Goal: Task Accomplishment & Management: Complete application form

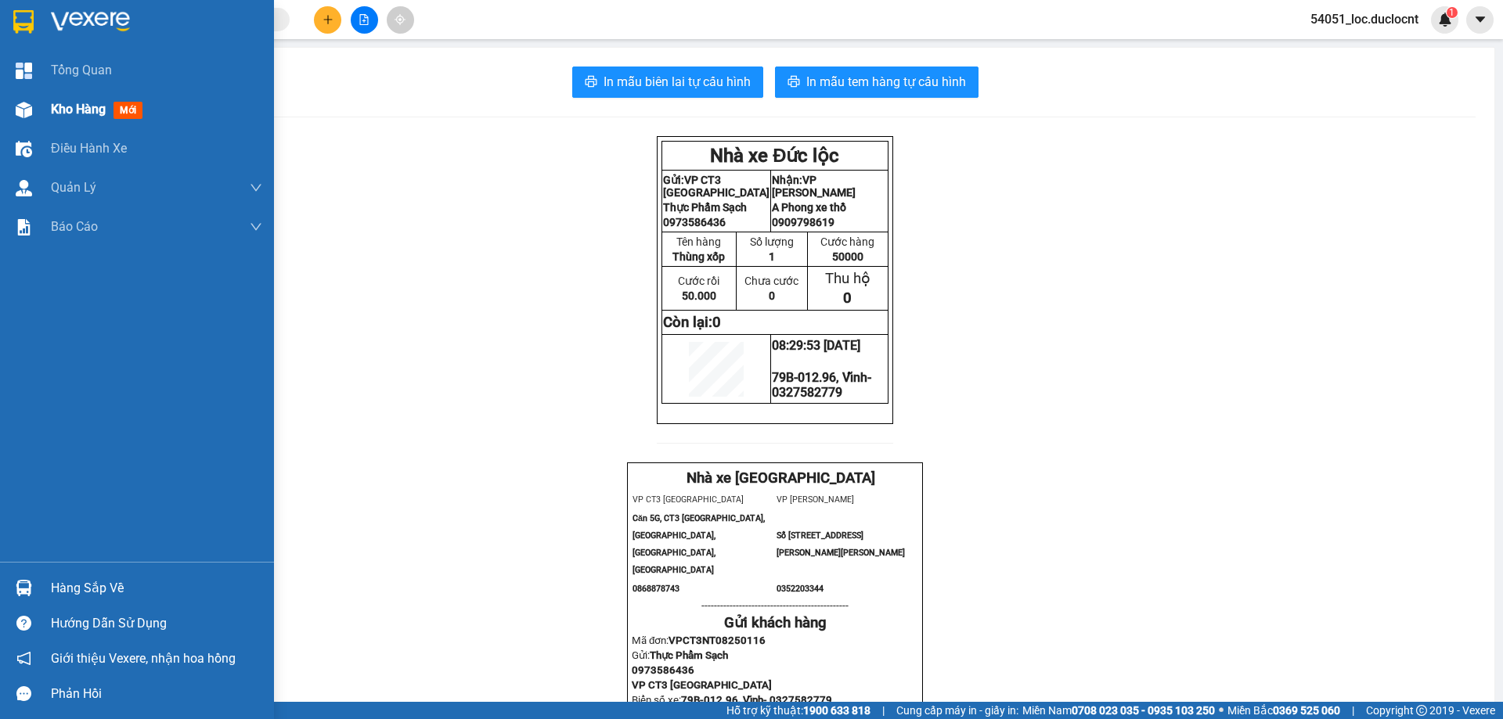
click at [96, 112] on span "Kho hàng" at bounding box center [78, 109] width 55 height 15
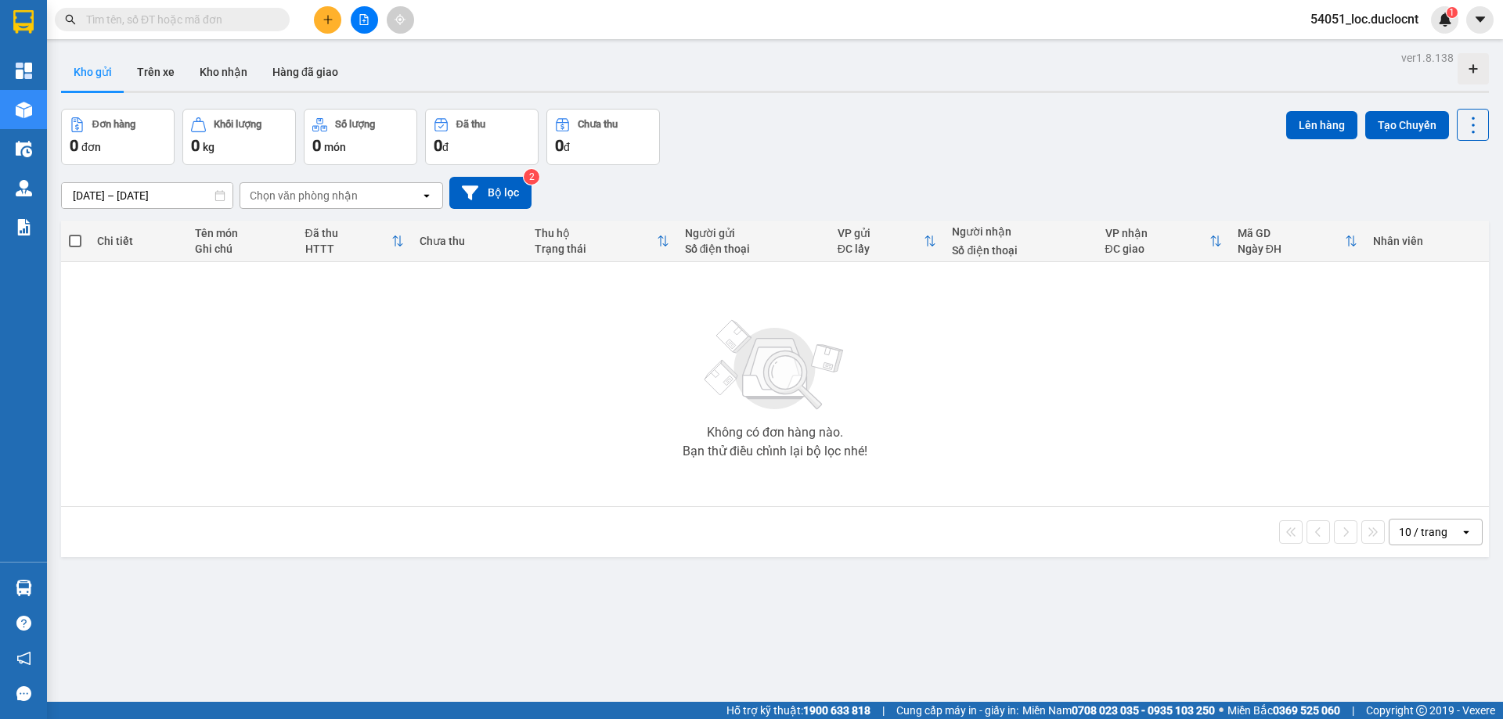
click at [333, 23] on icon "plus" at bounding box center [328, 19] width 11 height 11
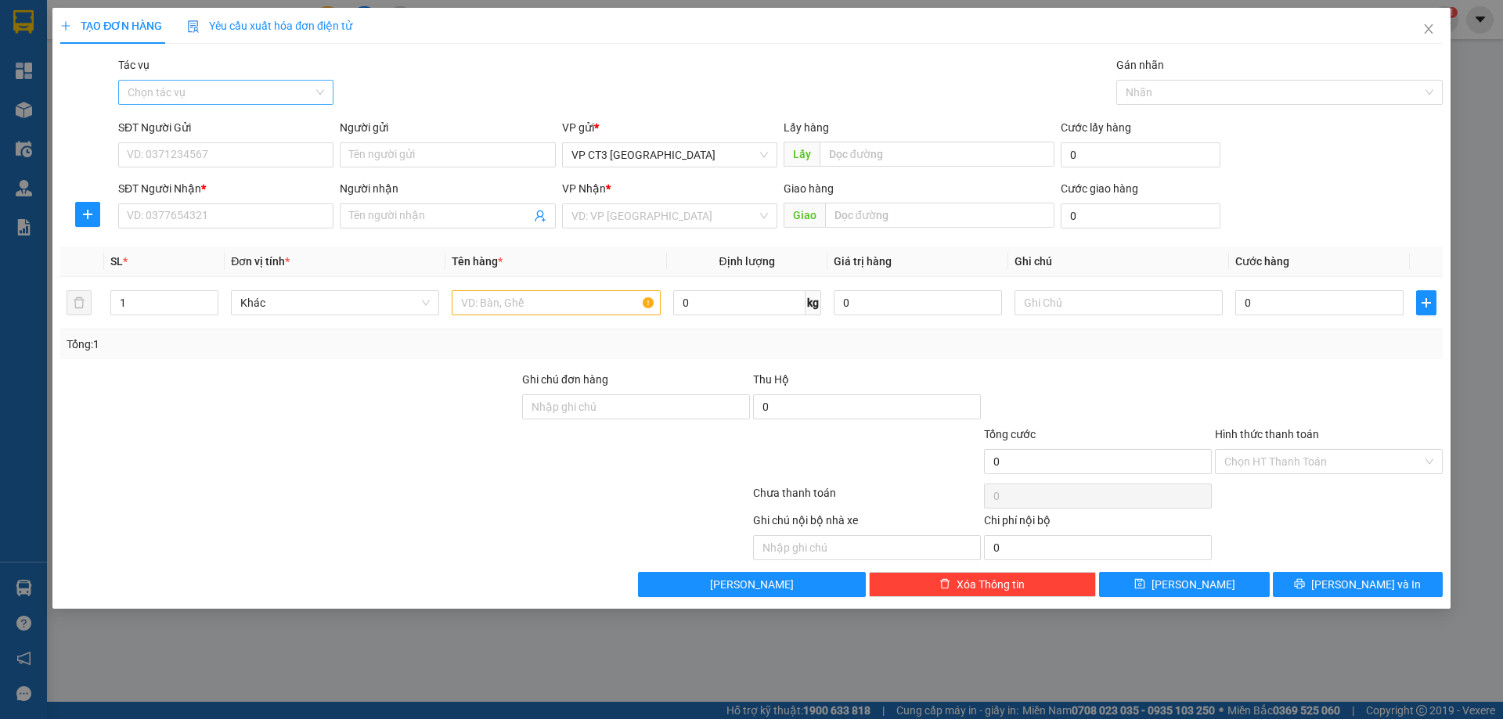
click at [262, 91] on input "Tác vụ" at bounding box center [221, 92] width 186 height 23
click at [251, 150] on div "Nhập hàng kho nhận" at bounding box center [226, 148] width 196 height 17
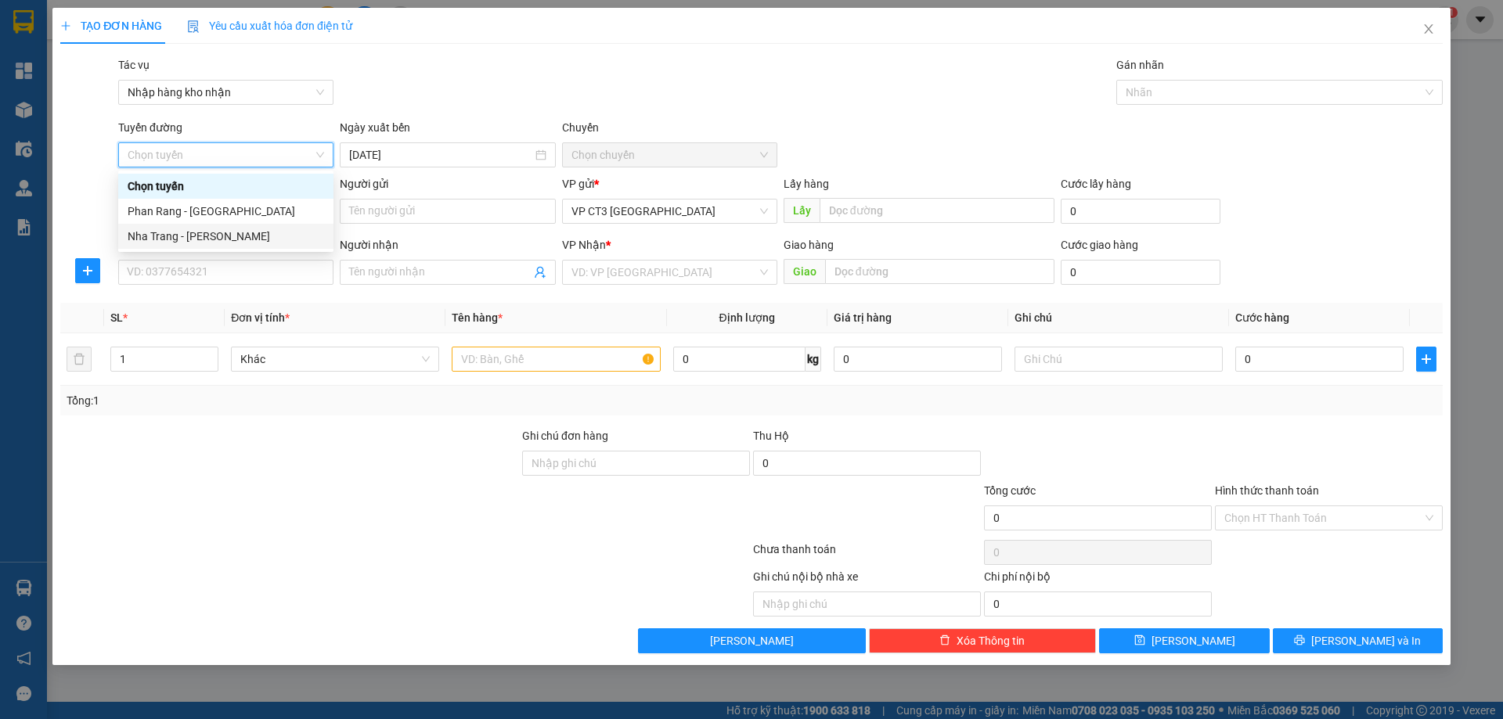
click at [243, 245] on div "Nha Trang - [PERSON_NAME]" at bounding box center [225, 236] width 215 height 25
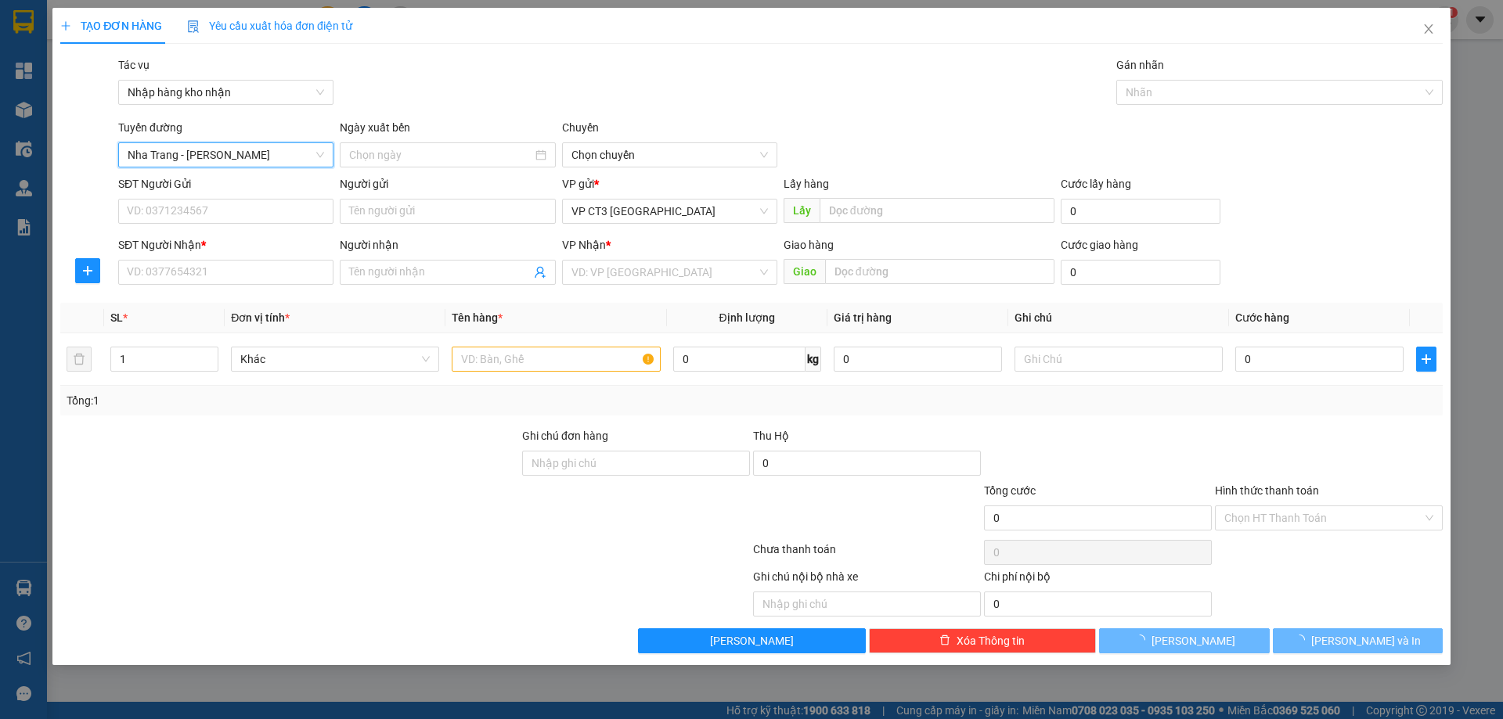
type input "[DATE]"
click at [705, 145] on span "04:30" at bounding box center [669, 154] width 196 height 23
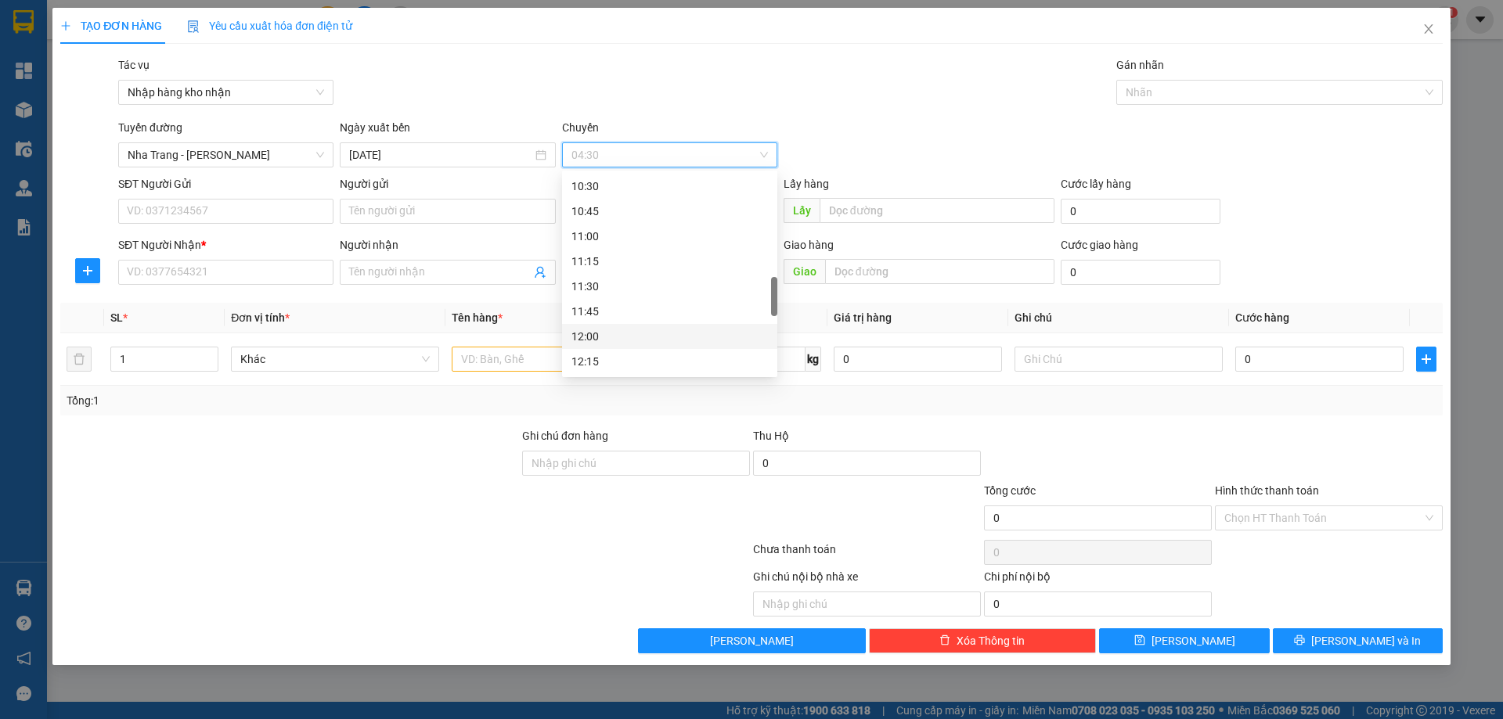
scroll to position [705, 0]
click at [609, 306] on div "12:30" at bounding box center [669, 308] width 196 height 17
click at [1200, 97] on div at bounding box center [1271, 92] width 303 height 19
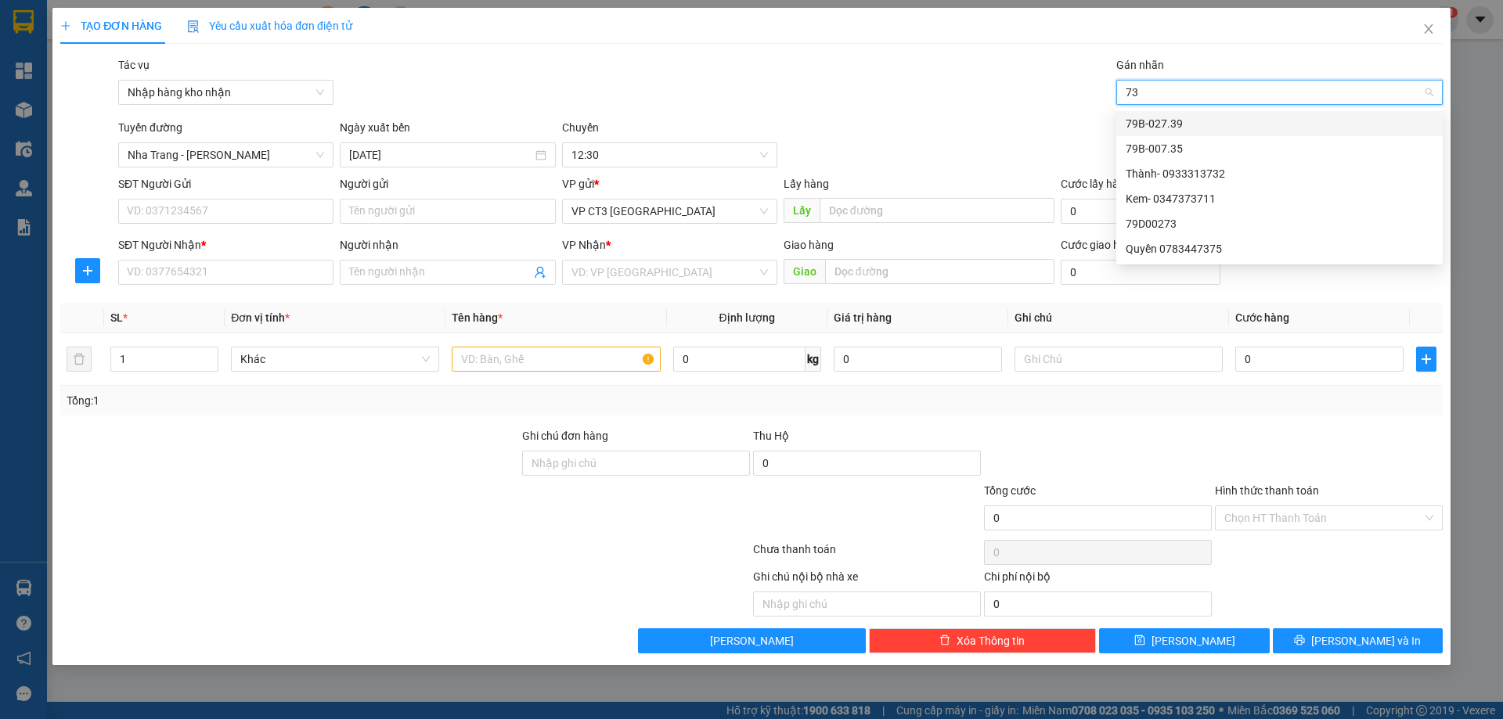
type input "739"
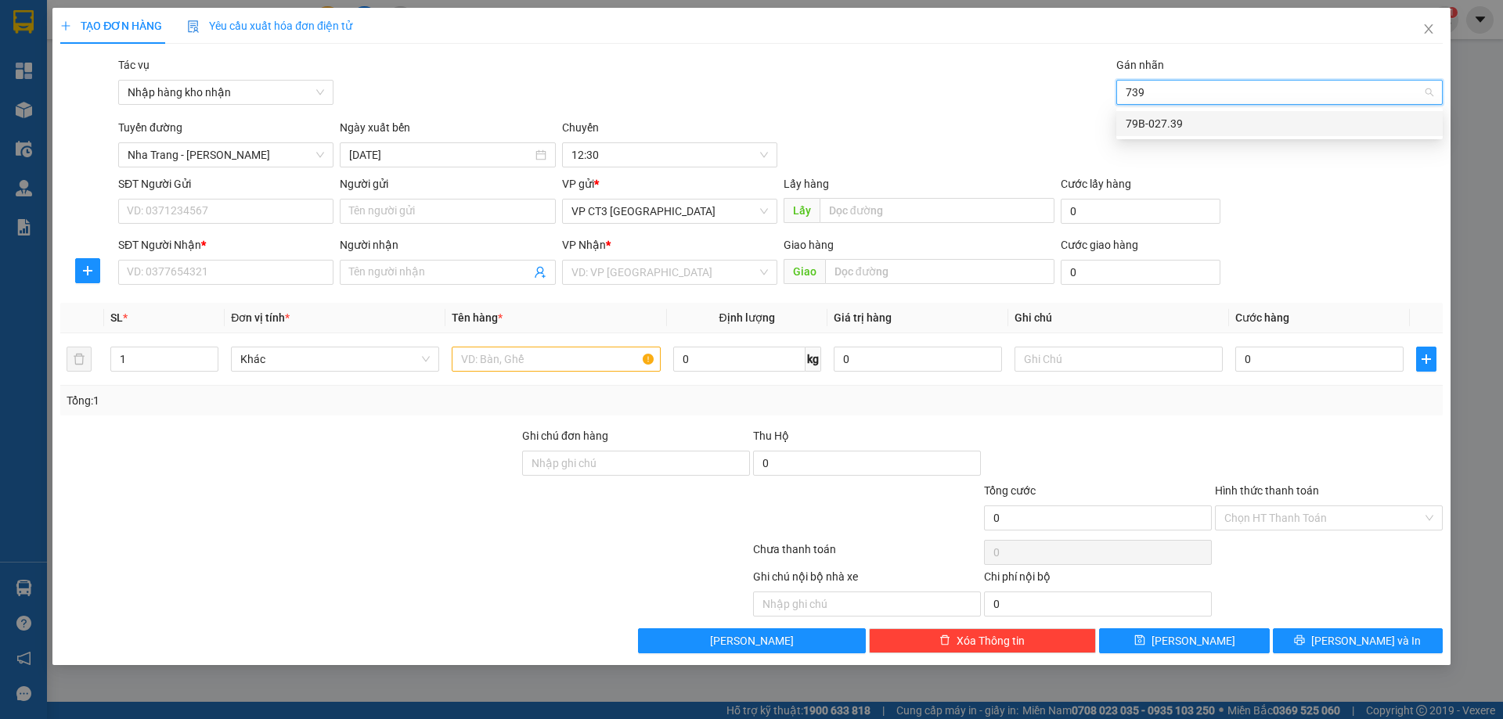
click at [1197, 116] on div "79B-027.39" at bounding box center [1280, 123] width 308 height 17
click at [1208, 110] on div "Quân- 0345171113 Quân- 0345171113" at bounding box center [1279, 123] width 326 height 31
type input "quân"
click at [409, 204] on input "Người gửi" at bounding box center [447, 211] width 215 height 25
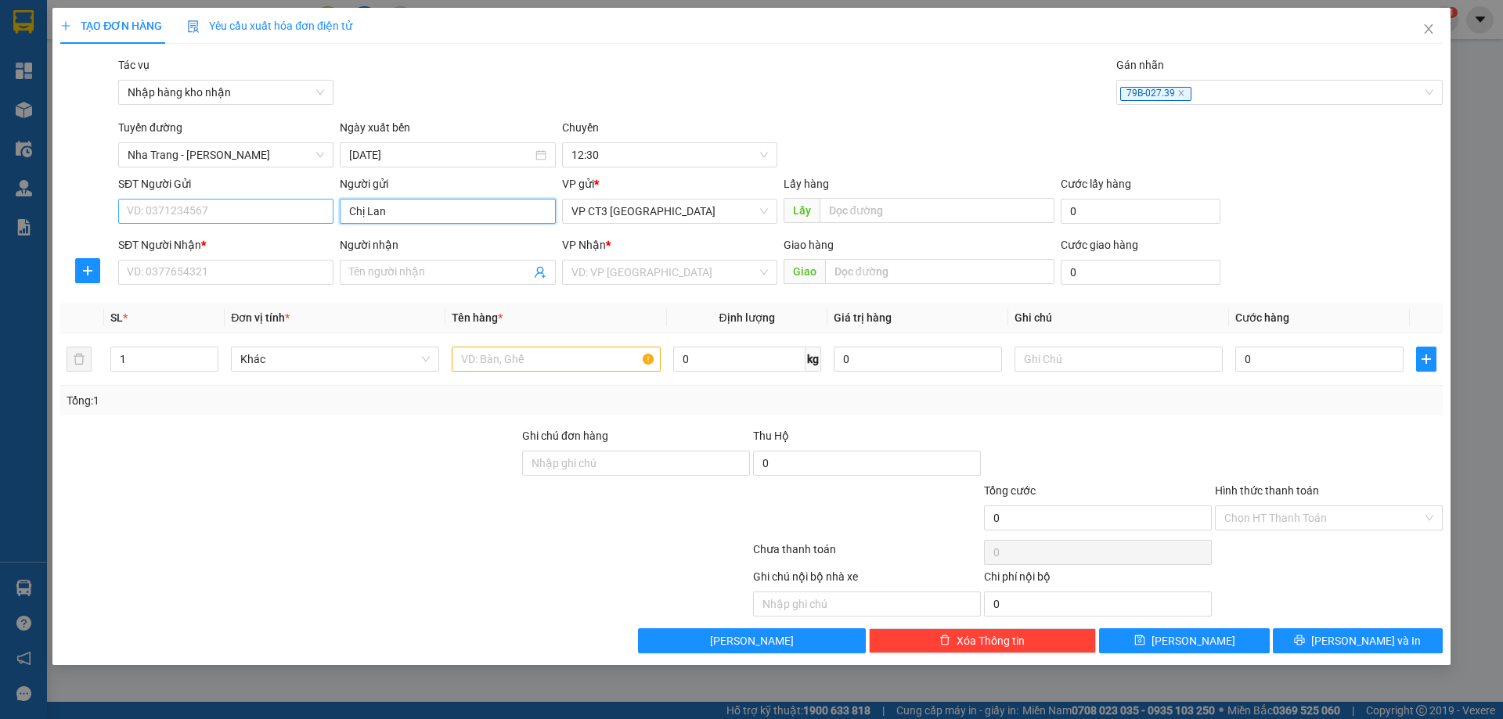
type input "Chị Lan"
click at [305, 213] on input "SĐT Người Gửi" at bounding box center [225, 211] width 215 height 25
type input "0988957408"
click at [283, 261] on input "SĐT Người Nhận *" at bounding box center [225, 272] width 215 height 25
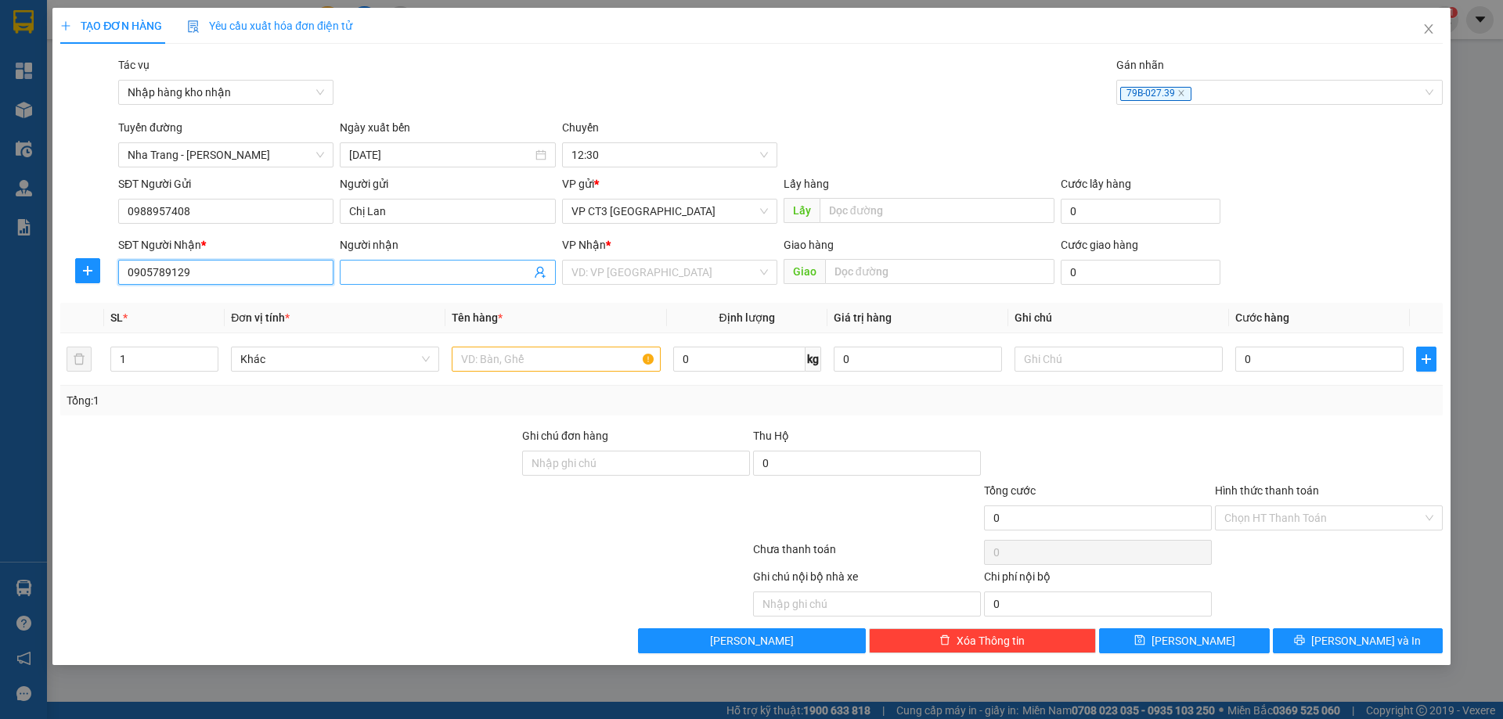
type input "0905789129"
click at [384, 265] on input "Người nhận" at bounding box center [439, 272] width 181 height 17
type input "Ngọc Trí Mỹ Ca"
click at [671, 265] on input "search" at bounding box center [664, 272] width 186 height 23
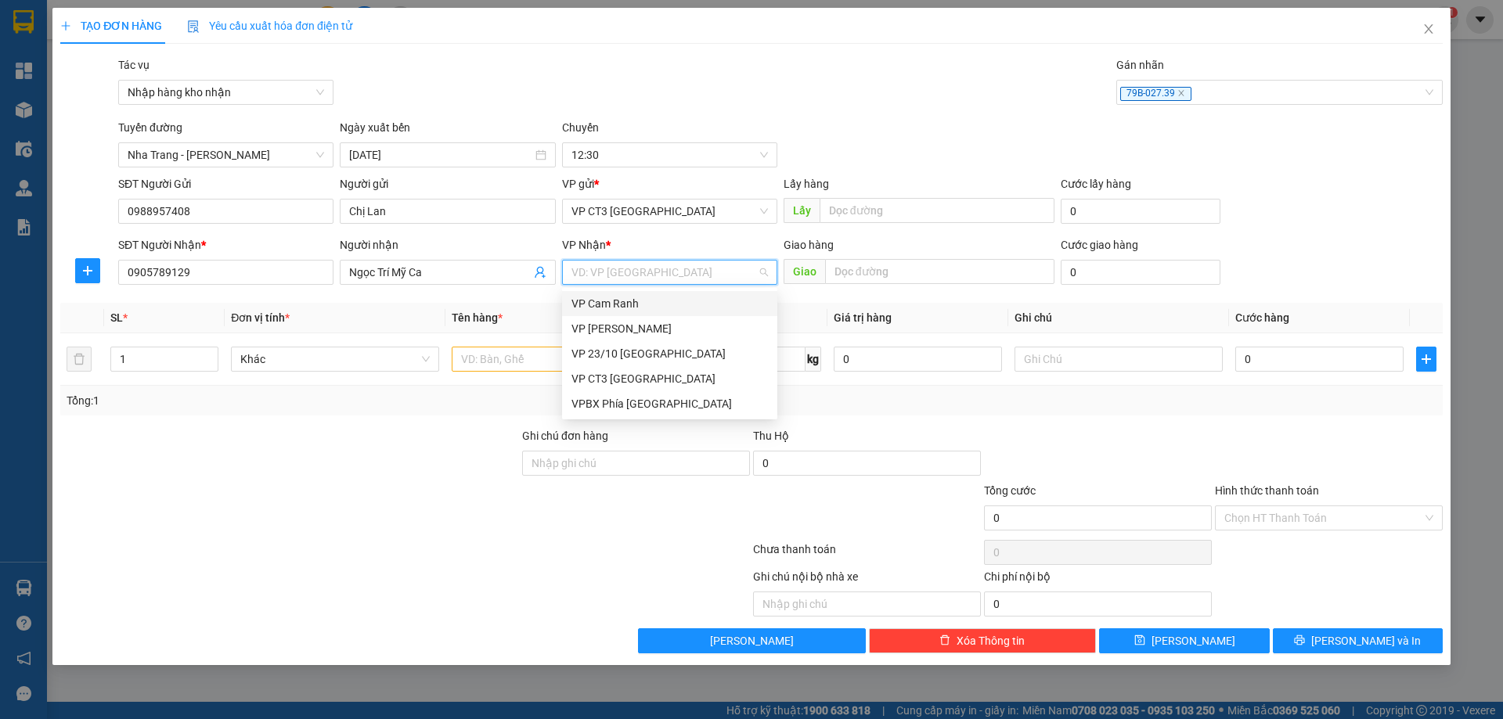
click at [640, 305] on div "VP Cam Ranh" at bounding box center [669, 303] width 196 height 17
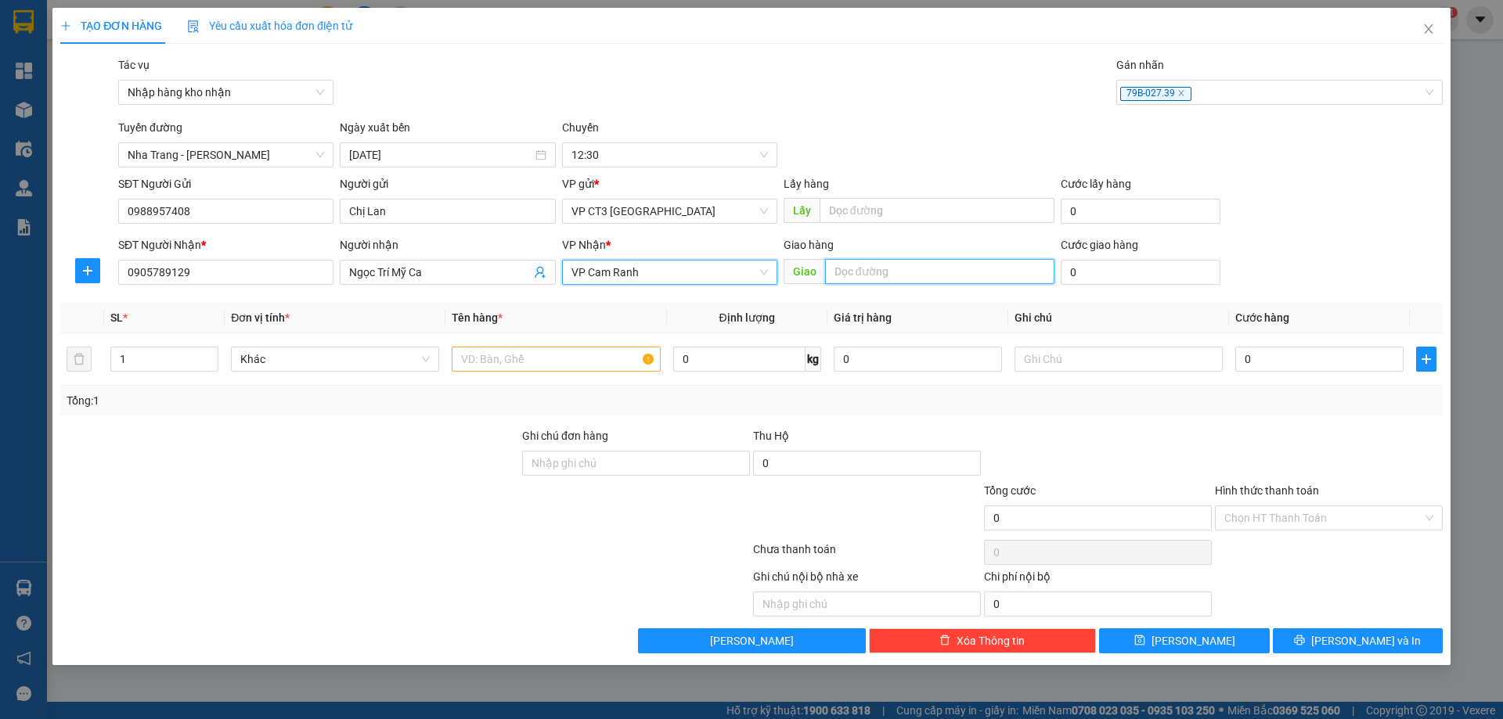
click at [849, 264] on input "text" at bounding box center [939, 271] width 229 height 25
click at [556, 351] on input "text" at bounding box center [556, 359] width 208 height 25
click at [554, 362] on input "text" at bounding box center [556, 359] width 208 height 25
click at [556, 362] on input "text" at bounding box center [556, 359] width 208 height 25
click at [831, 273] on input "Mỹ Ca" at bounding box center [939, 271] width 229 height 25
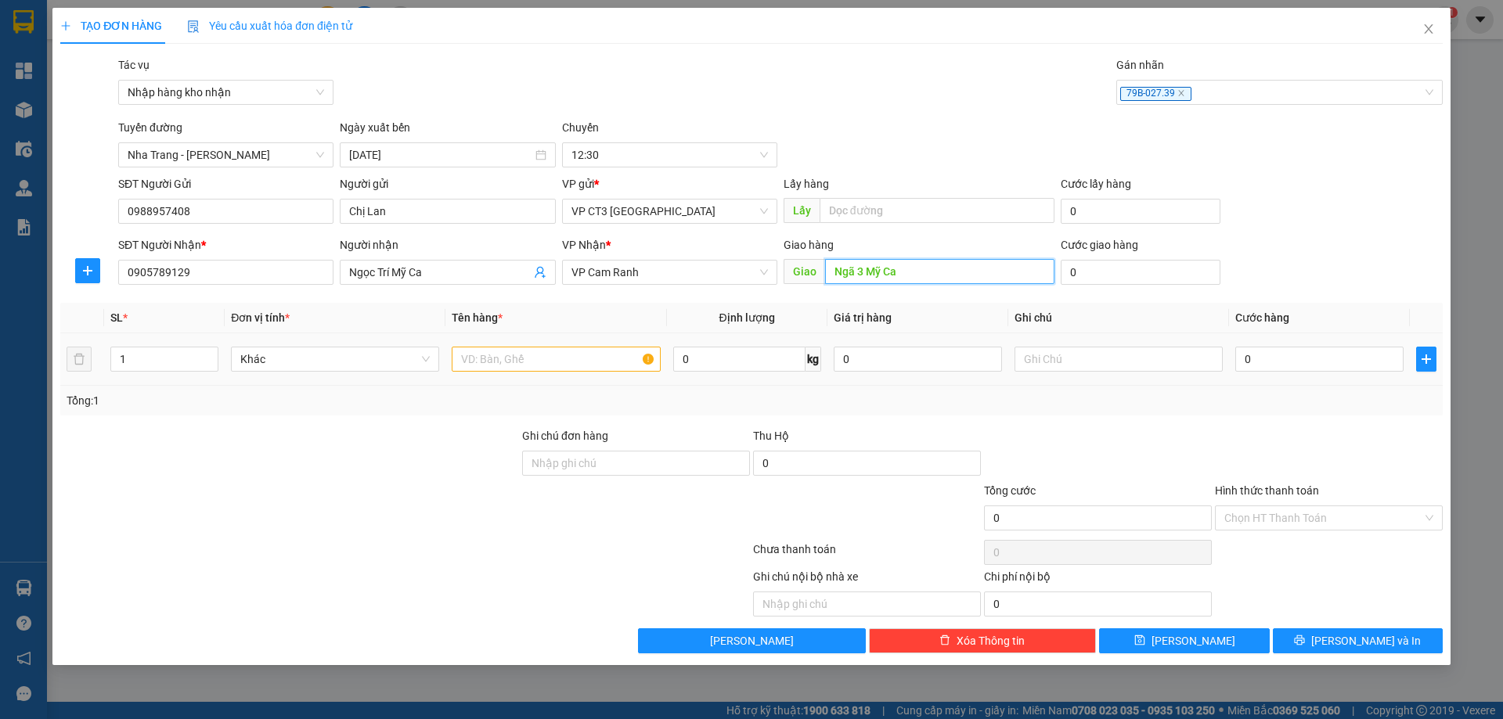
type input "Ngã 3 Mỹ Ca"
click at [569, 358] on input "text" at bounding box center [556, 359] width 208 height 25
type input "Phong Bì"
click at [1263, 355] on input "0" at bounding box center [1319, 359] width 168 height 25
type input "2"
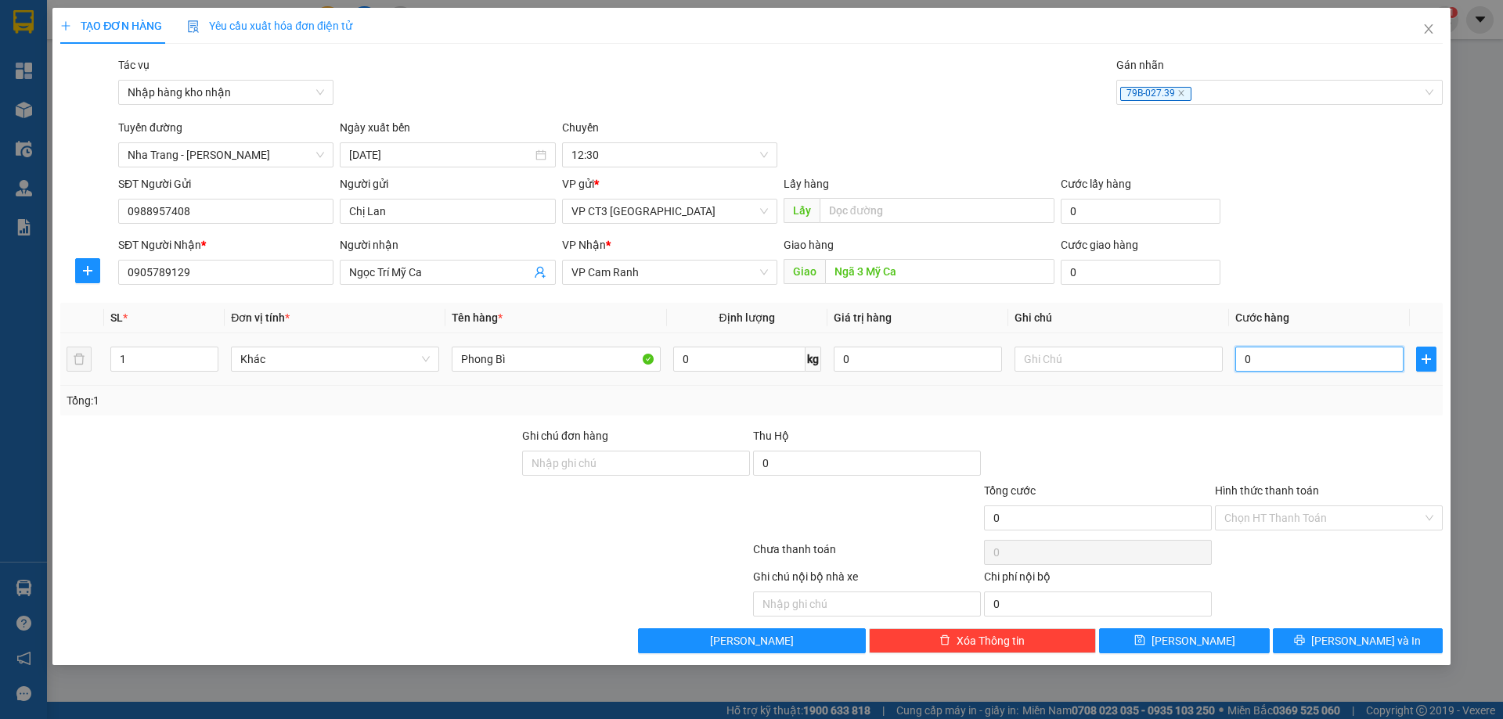
type input "2"
type input "20"
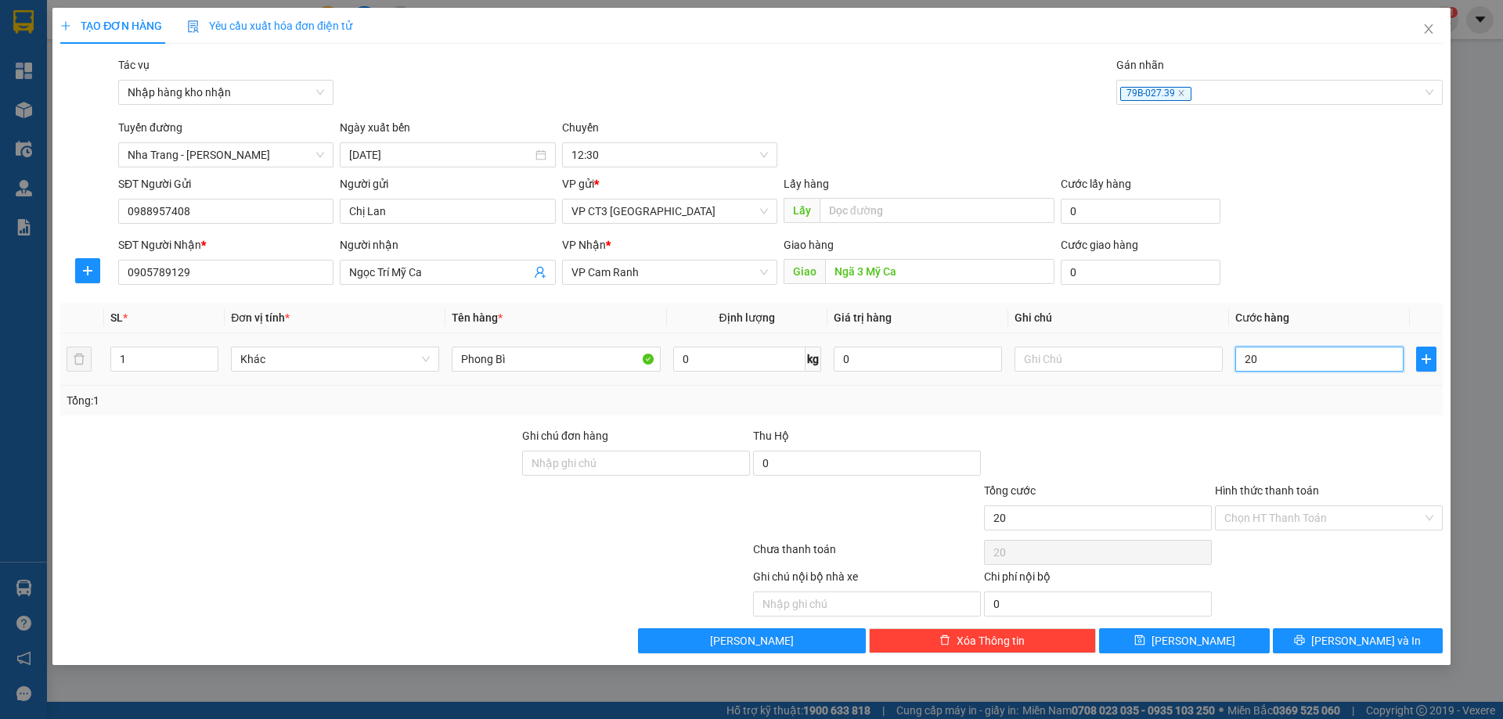
type input "200"
type input "2.000"
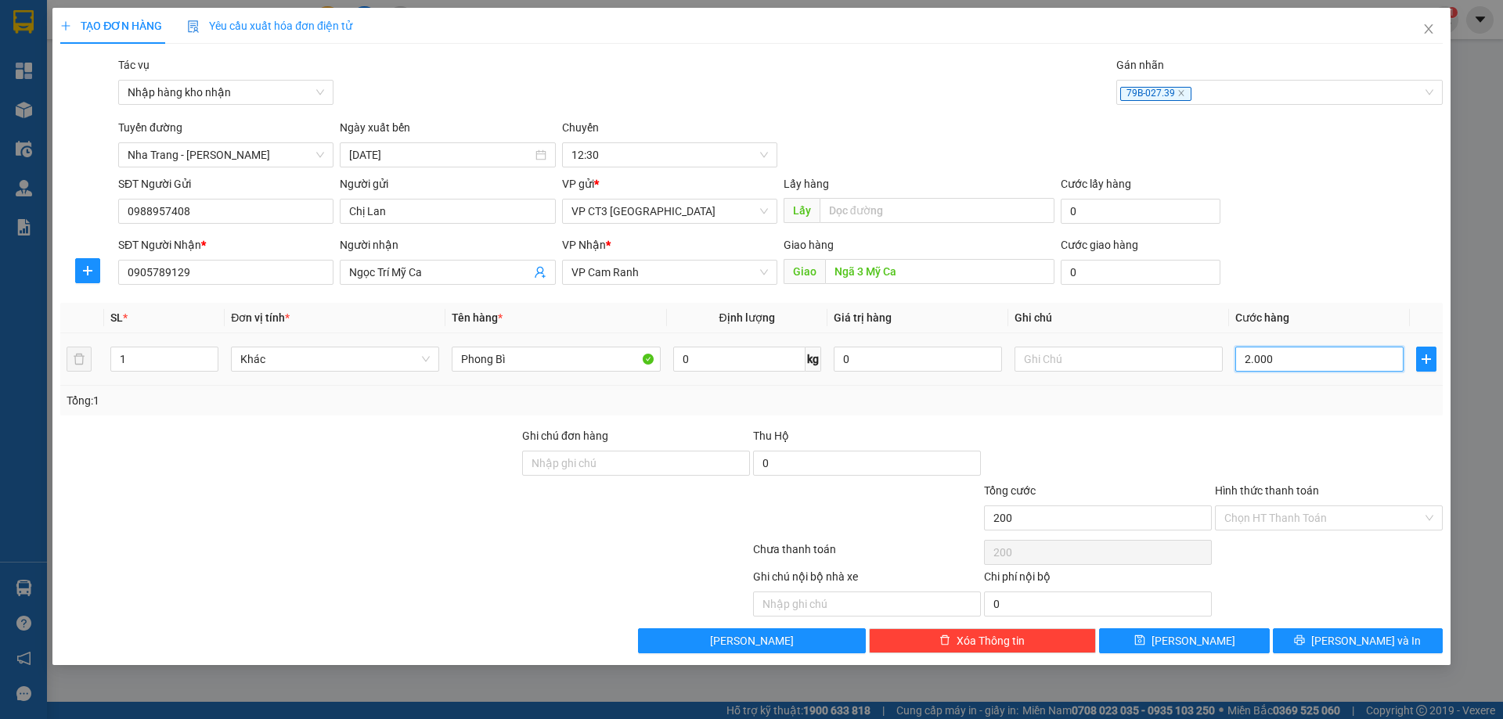
type input "2.000"
type input "20.000"
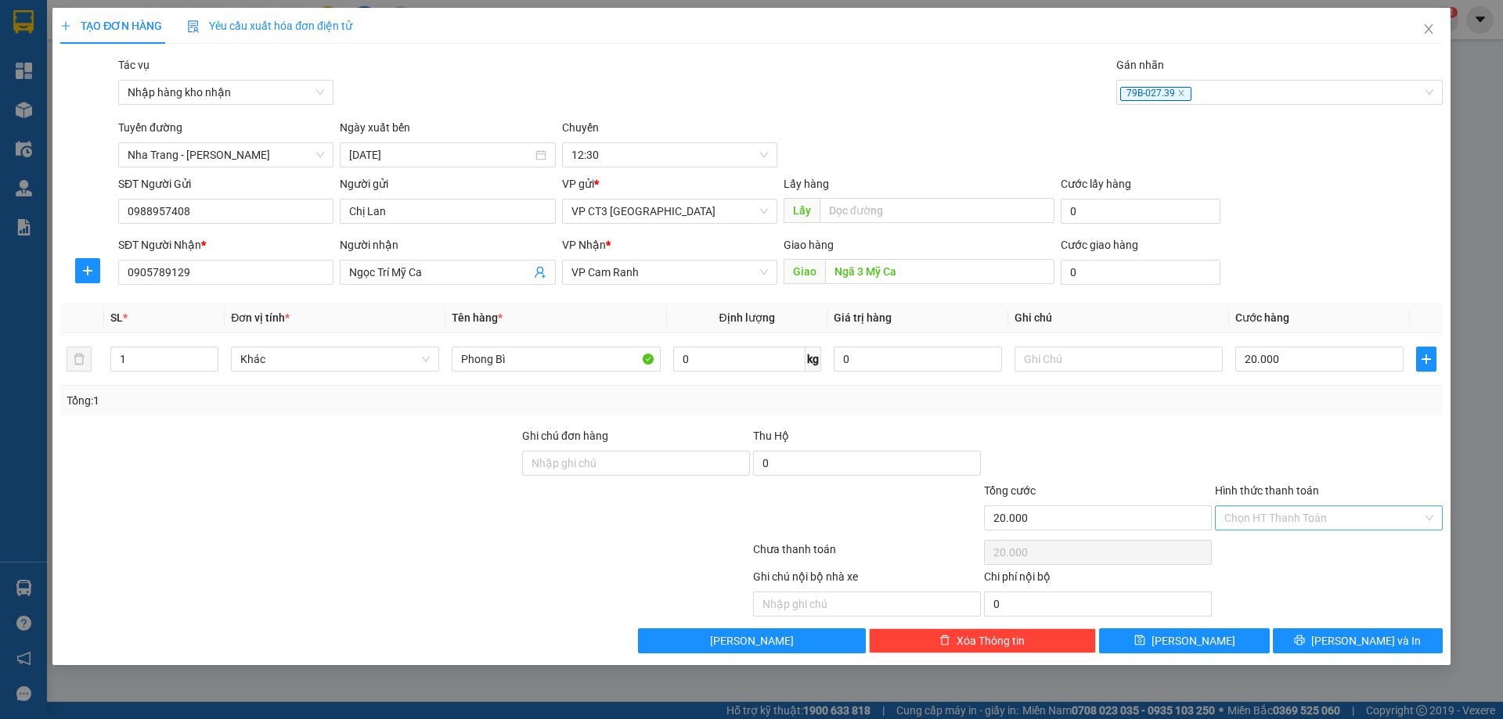
click at [1355, 514] on input "Hình thức thanh toán" at bounding box center [1323, 517] width 198 height 23
click at [1317, 557] on div "Tại văn phòng" at bounding box center [1328, 549] width 209 height 17
type input "0"
click at [1354, 92] on div "79B-027.39" at bounding box center [1271, 92] width 303 height 19
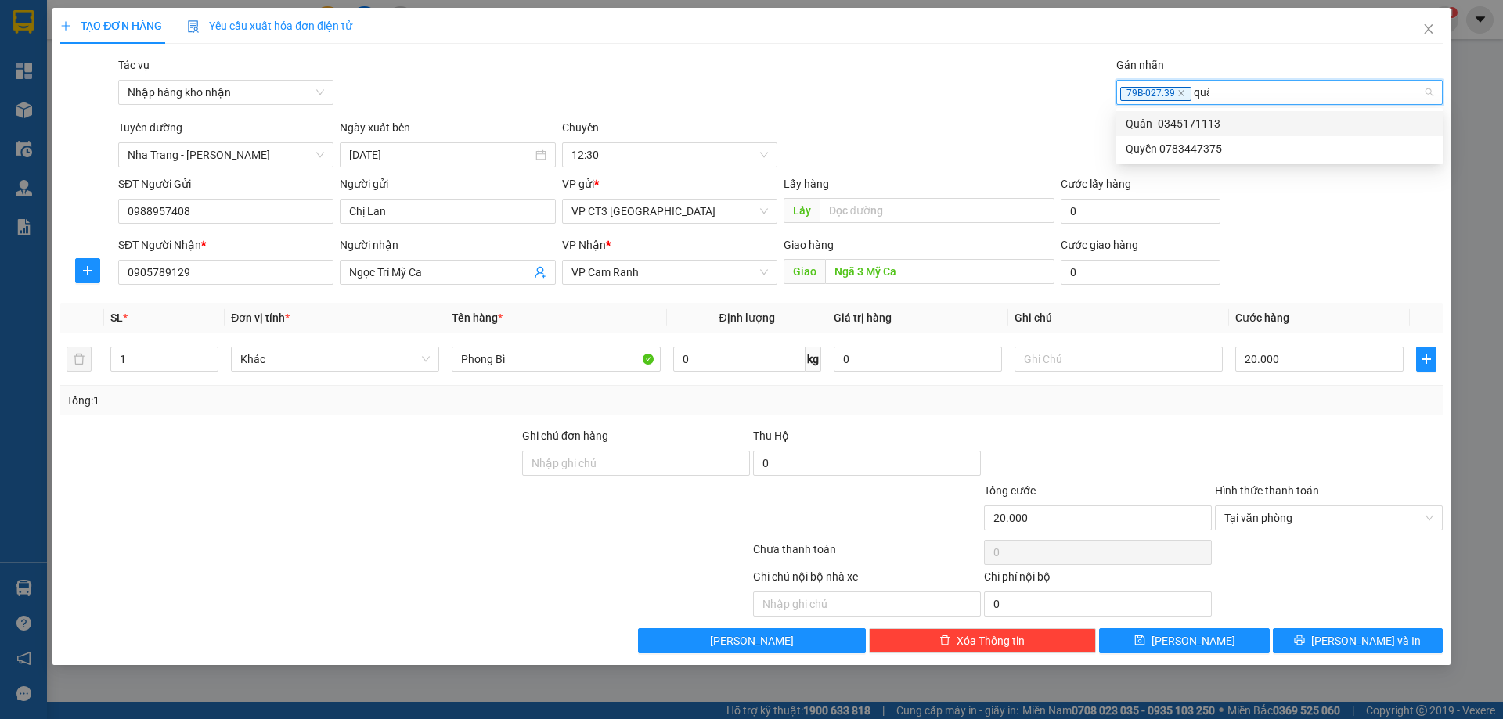
type input "quân"
click at [1313, 121] on div "Quân- 0345171113" at bounding box center [1280, 123] width 308 height 17
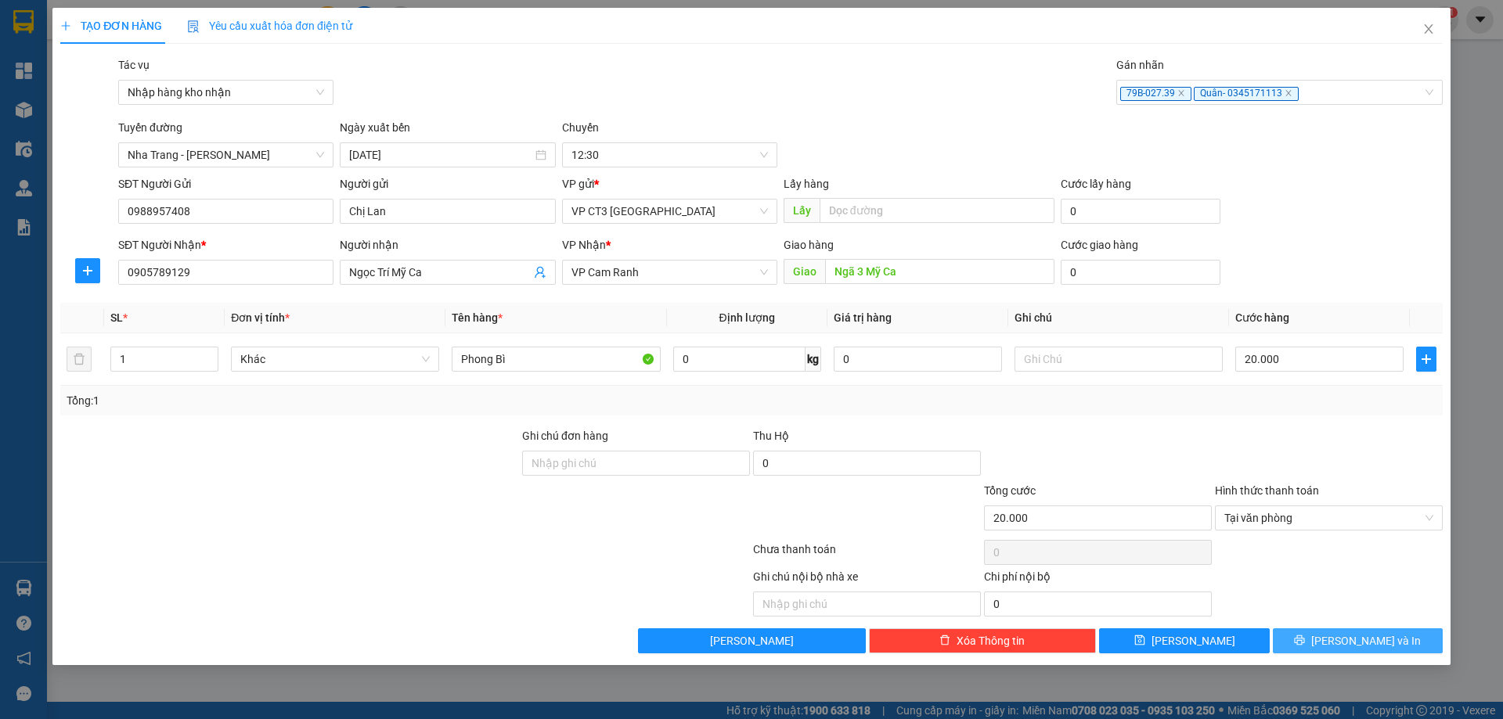
click at [1305, 640] on icon "printer" at bounding box center [1299, 640] width 11 height 11
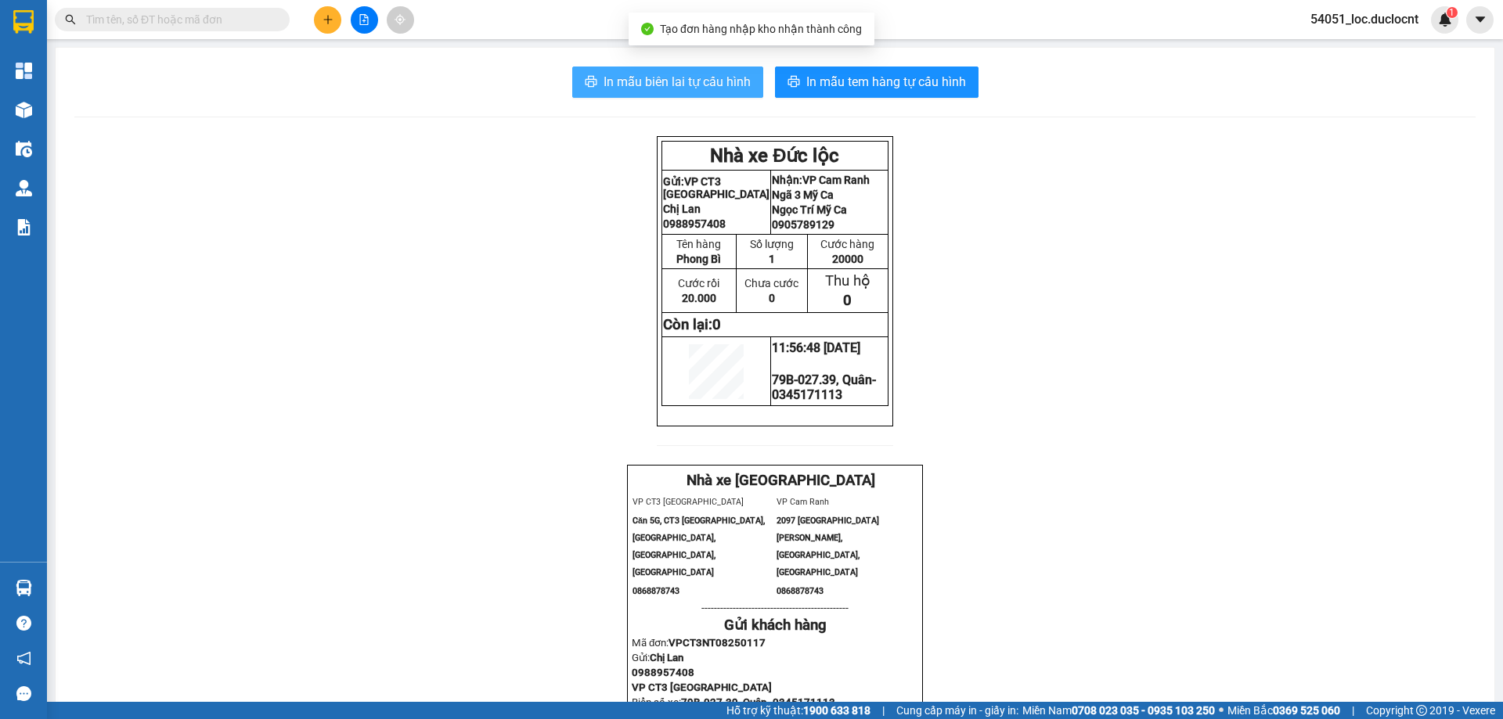
click at [724, 75] on span "In mẫu biên lai tự cấu hình" at bounding box center [677, 82] width 147 height 20
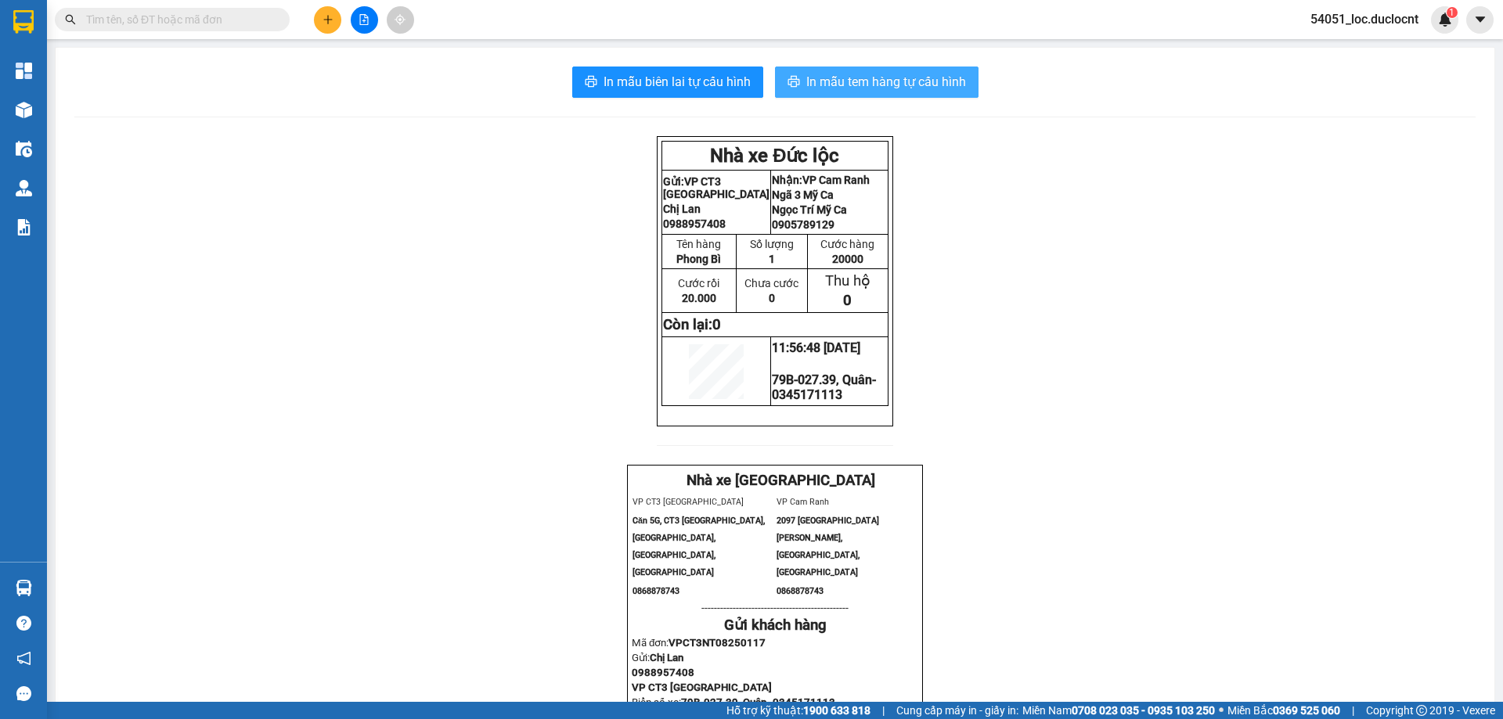
click at [893, 73] on span "In mẫu tem hàng tự cấu hình" at bounding box center [886, 82] width 160 height 20
click at [335, 17] on button at bounding box center [327, 19] width 27 height 27
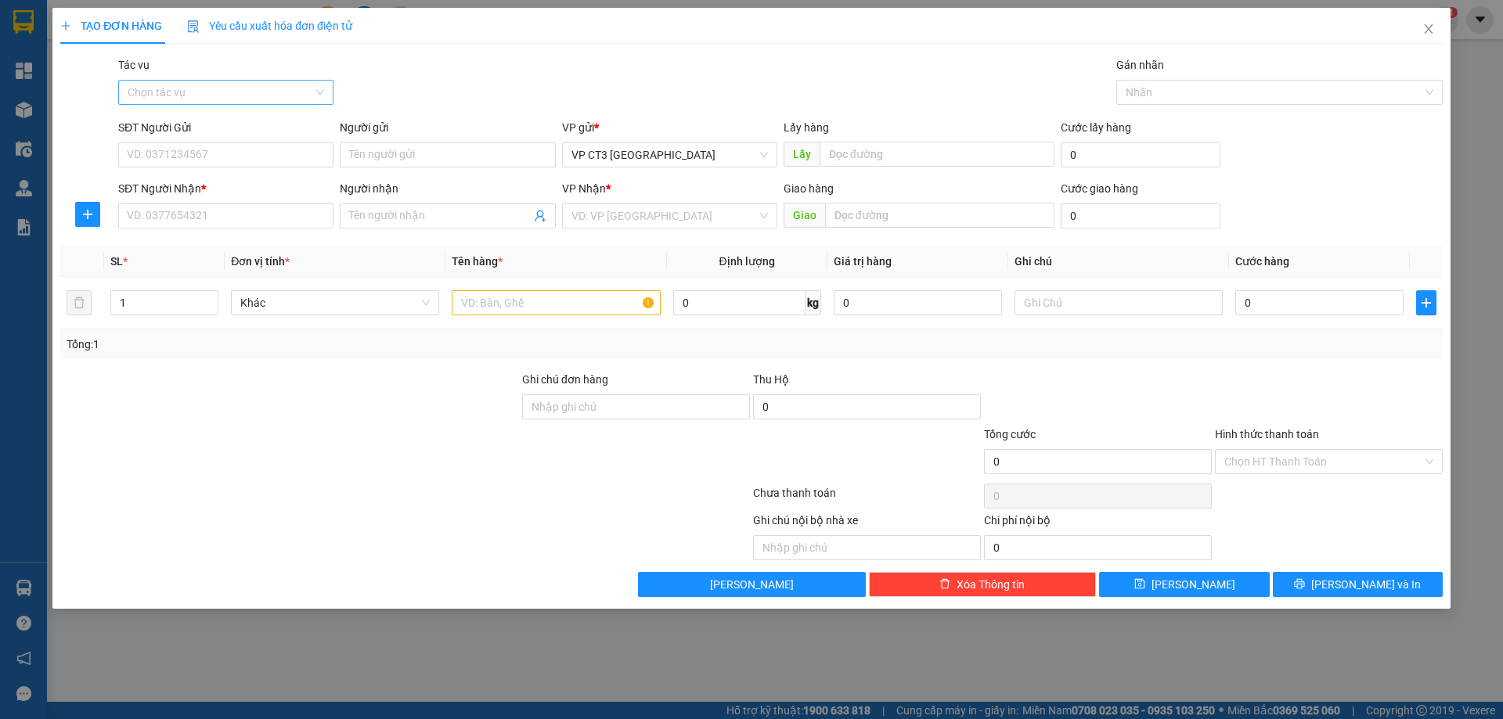
click at [269, 89] on input "Tác vụ" at bounding box center [221, 92] width 186 height 23
click at [266, 146] on div "Nhập hàng kho nhận" at bounding box center [226, 148] width 196 height 17
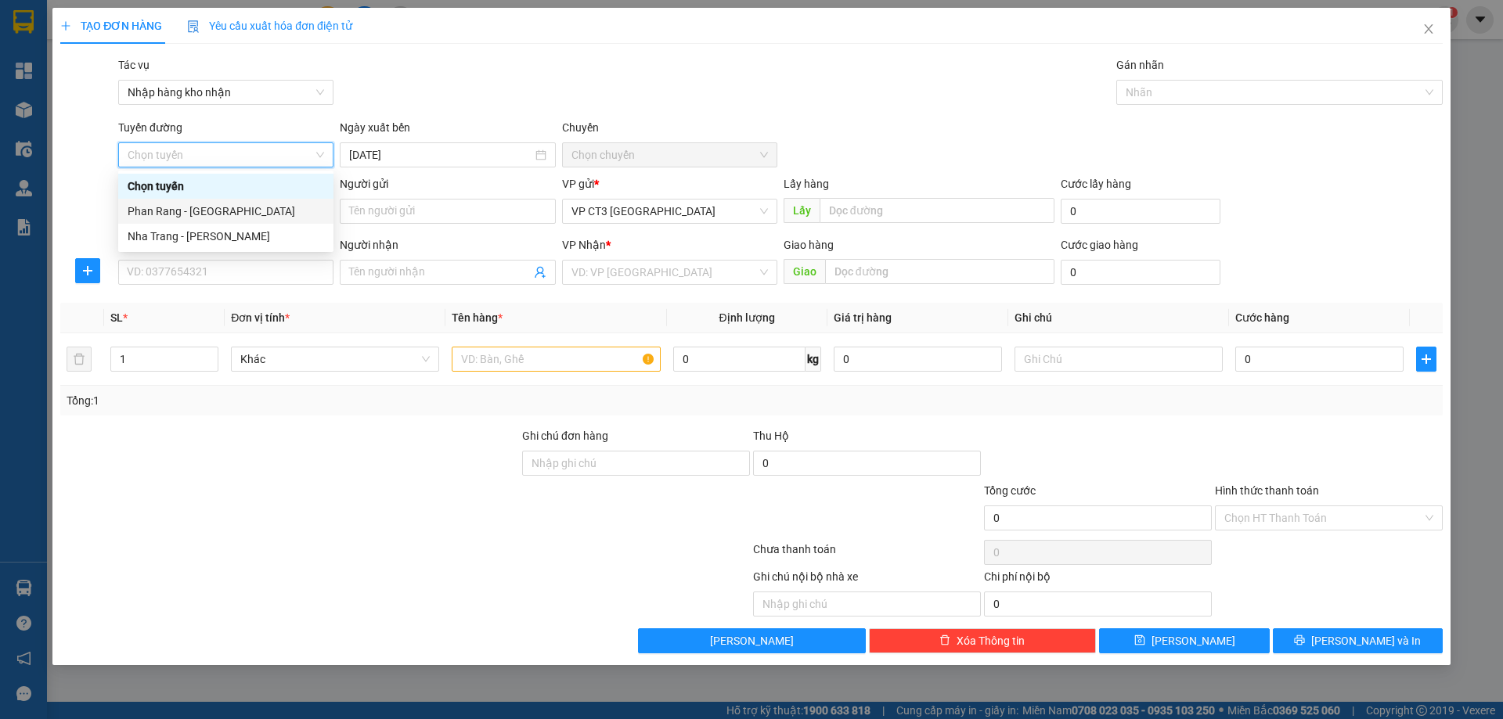
click at [247, 241] on div "Nha Trang - [PERSON_NAME]" at bounding box center [226, 236] width 196 height 17
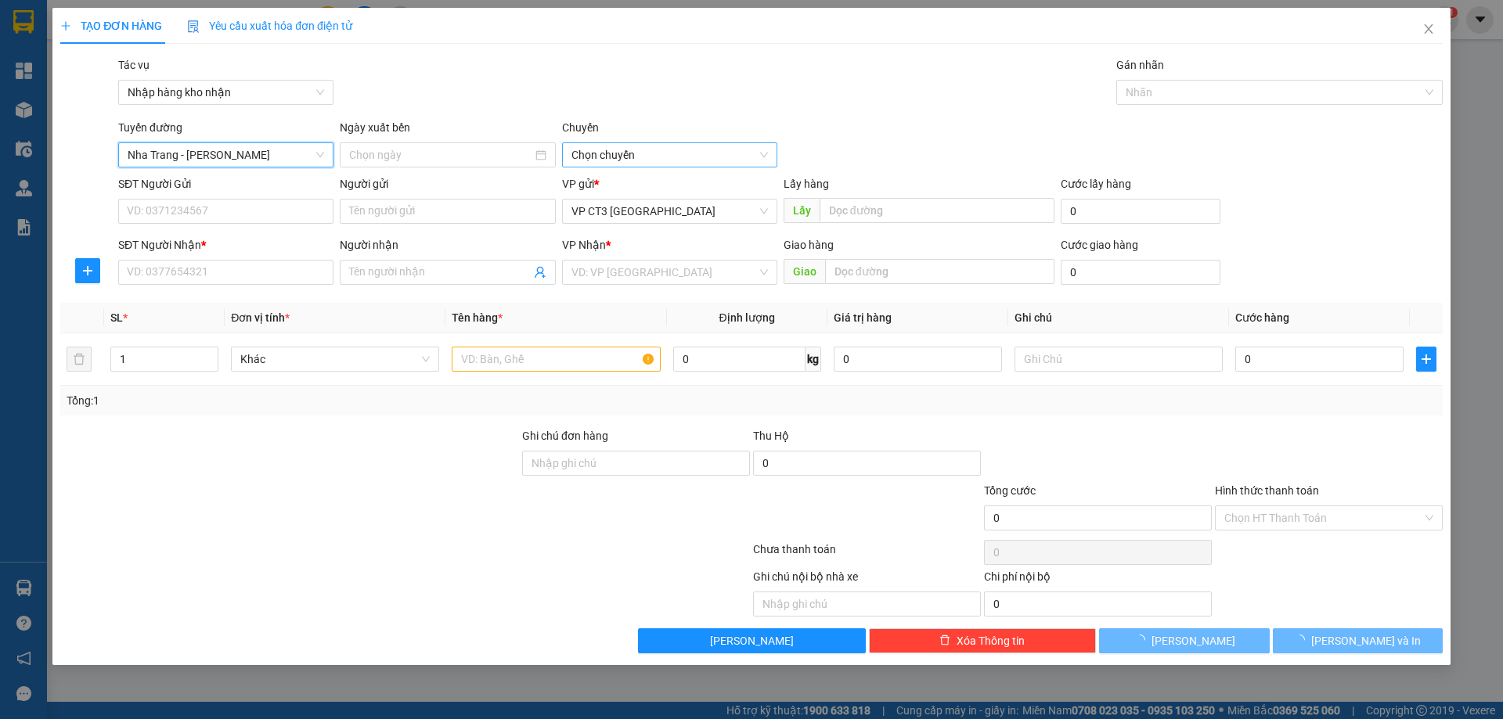
type input "[DATE]"
click at [636, 148] on span "04:30" at bounding box center [669, 154] width 196 height 23
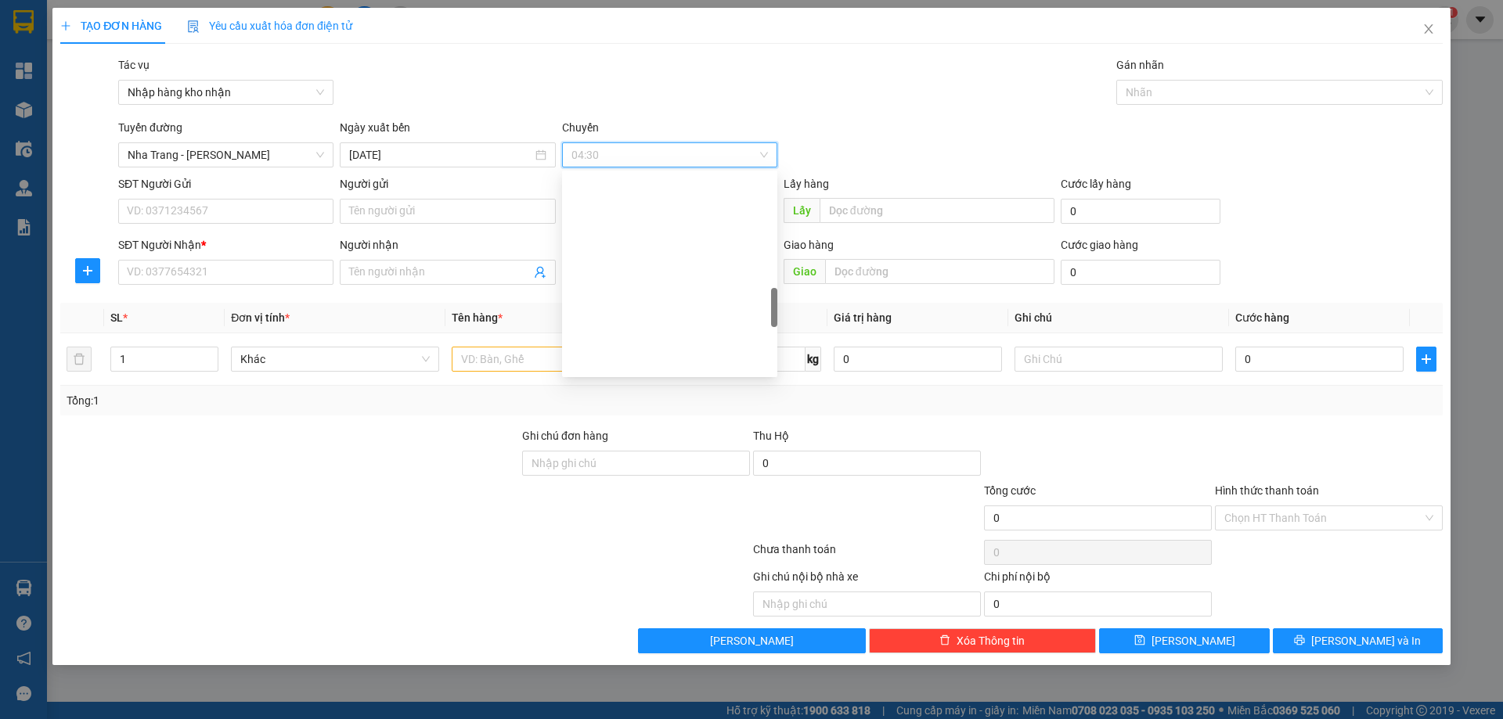
click at [1113, 100] on div "Gán nhãn Nhãn" at bounding box center [1279, 83] width 333 height 55
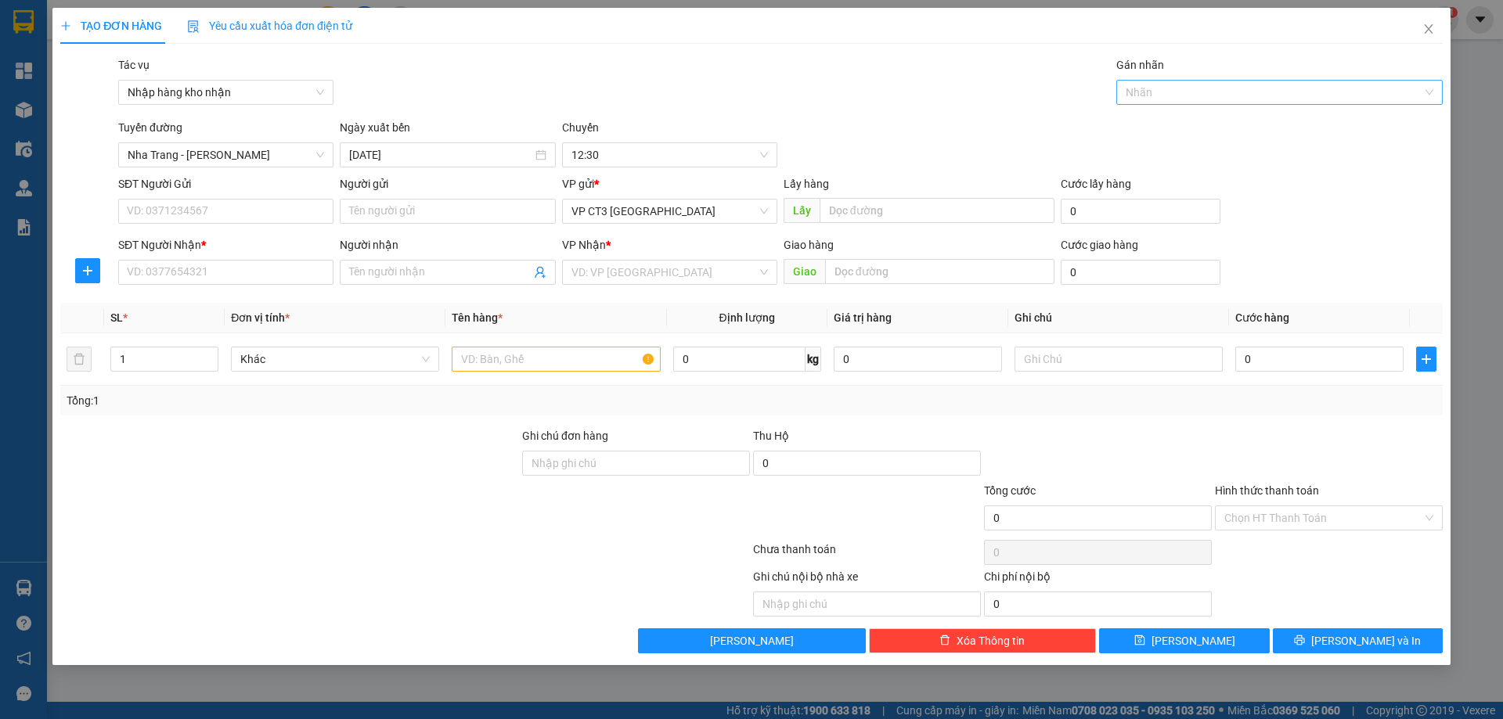
click at [1143, 88] on div at bounding box center [1271, 92] width 303 height 19
type input "1946"
click at [1212, 130] on div "79B-019.46" at bounding box center [1280, 123] width 308 height 17
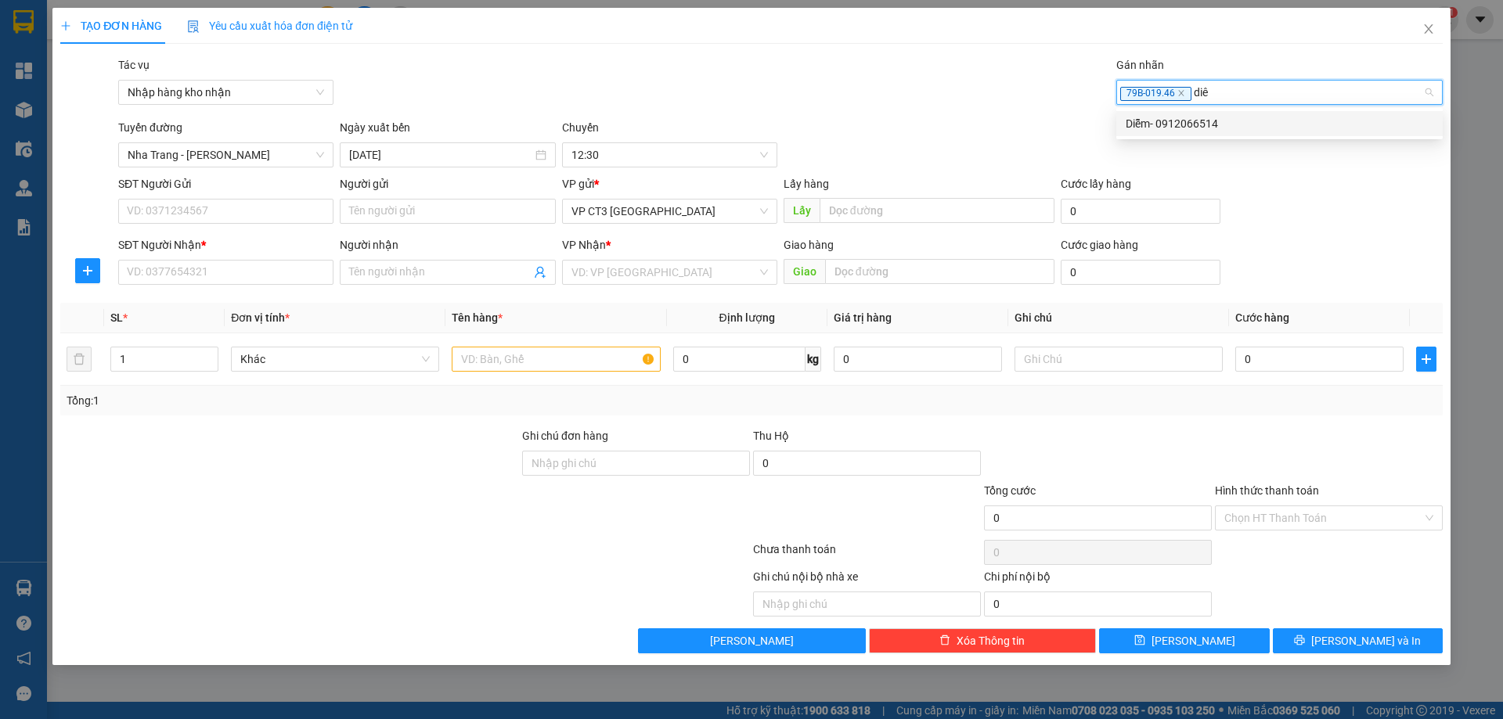
type input "diêm"
click at [1227, 128] on div "Diễm- 0912066514" at bounding box center [1280, 123] width 308 height 17
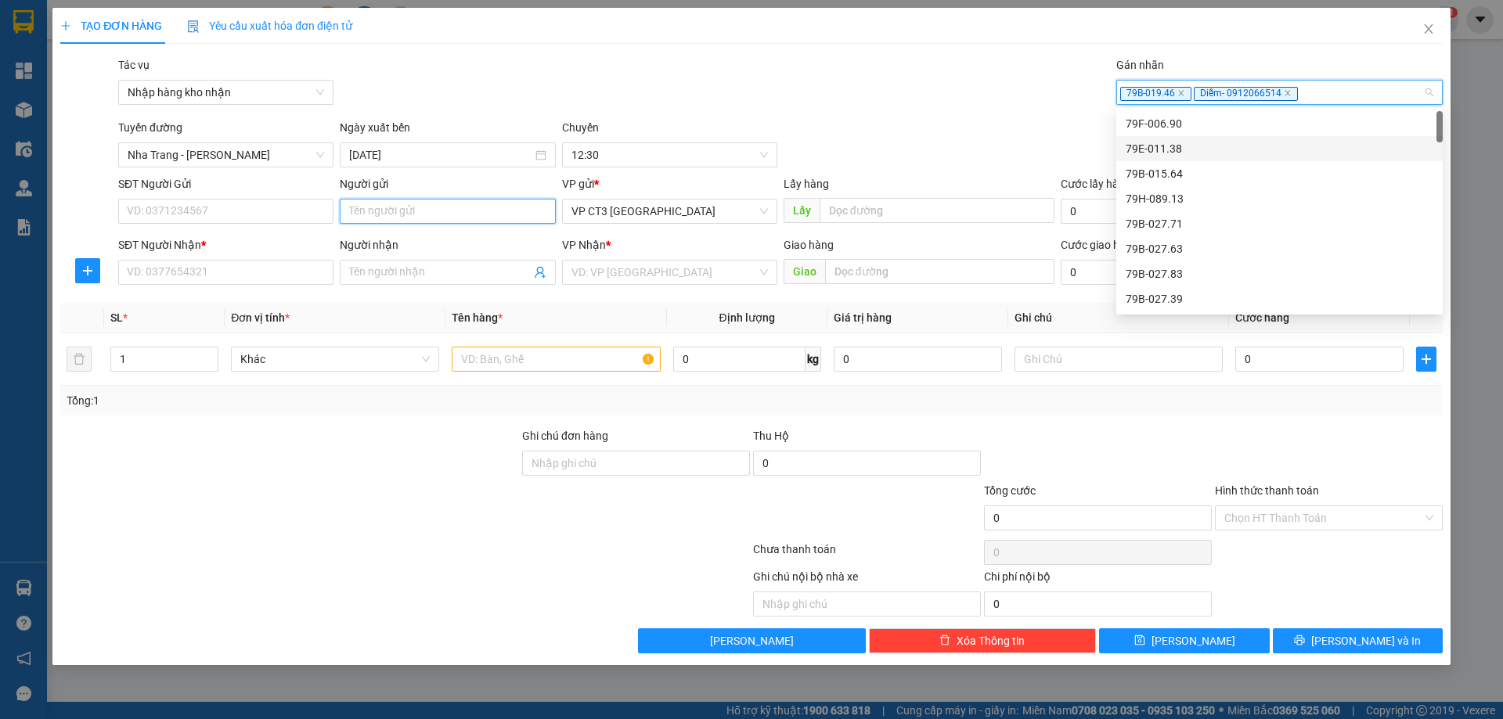
click at [494, 221] on input "Người gửi" at bounding box center [447, 211] width 215 height 25
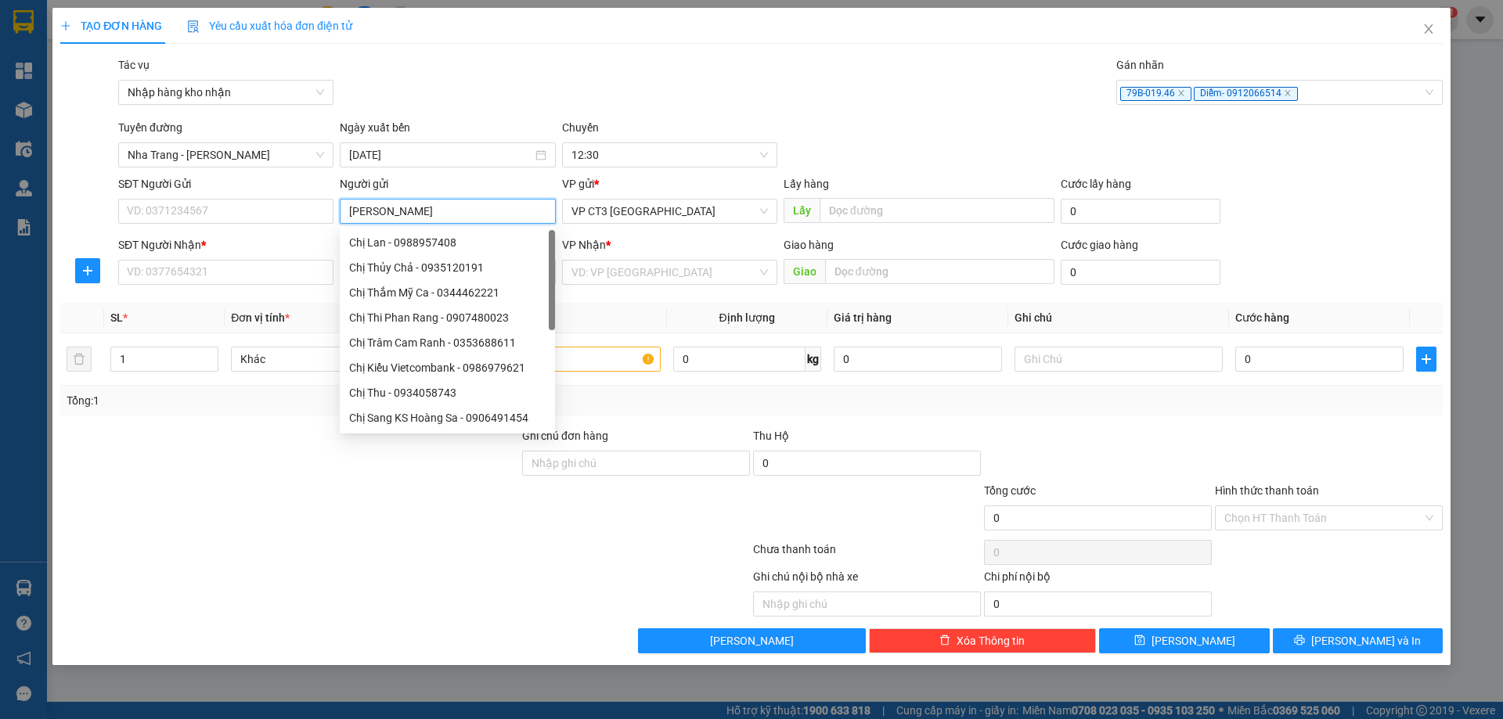
type input "[PERSON_NAME]"
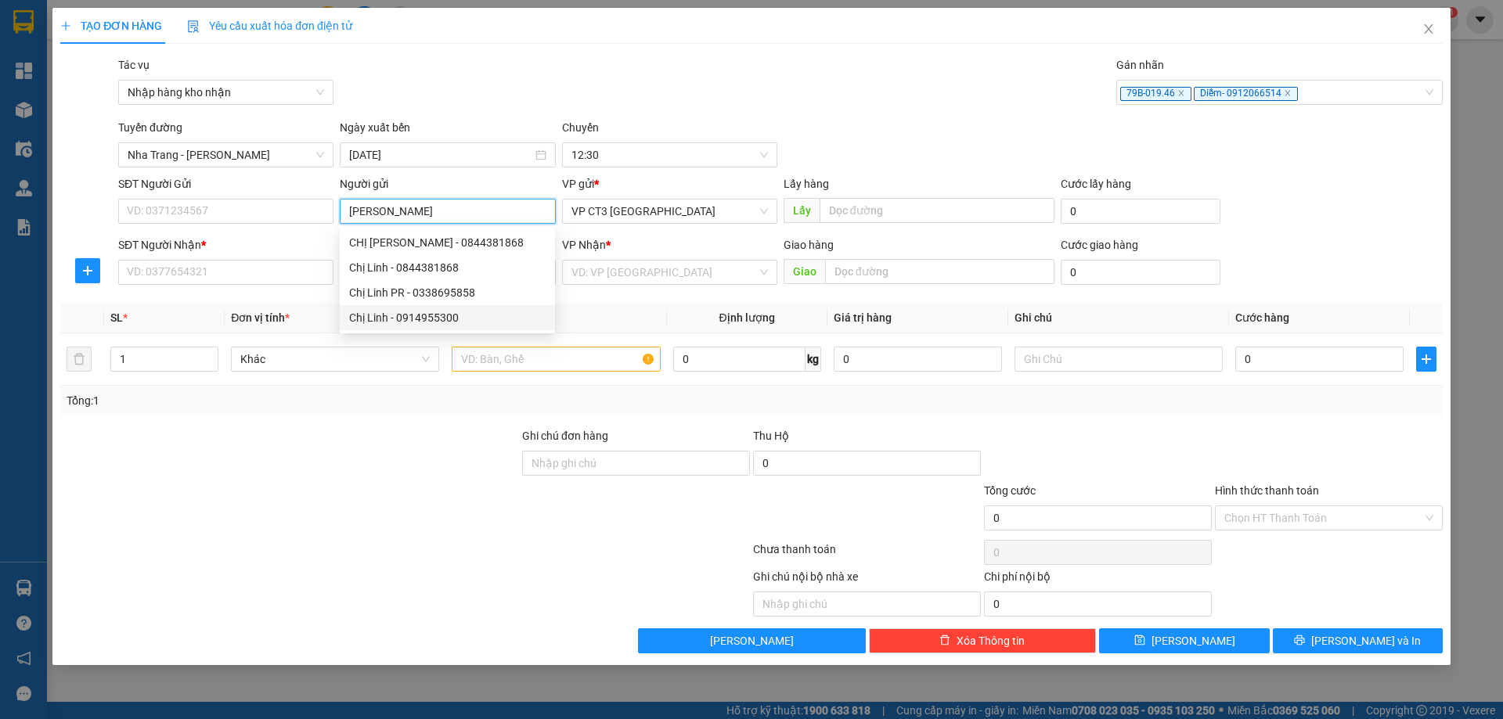
click at [456, 319] on div "Chị Linh - 0914955300" at bounding box center [447, 317] width 196 height 17
type input "0914955300"
type input "[PERSON_NAME]"
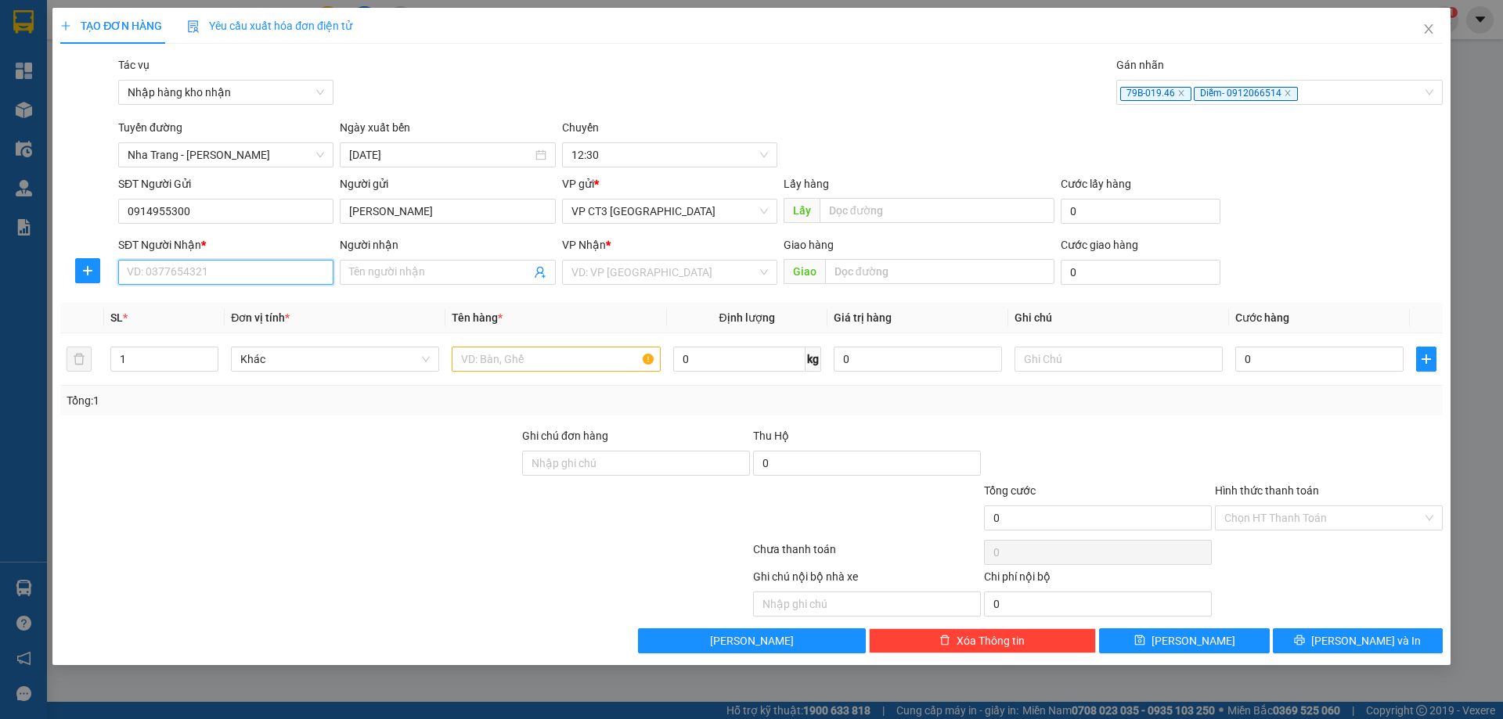
click at [307, 276] on input "SĐT Người Nhận *" at bounding box center [225, 272] width 215 height 25
click at [410, 276] on input "Người nhận" at bounding box center [439, 272] width 181 height 17
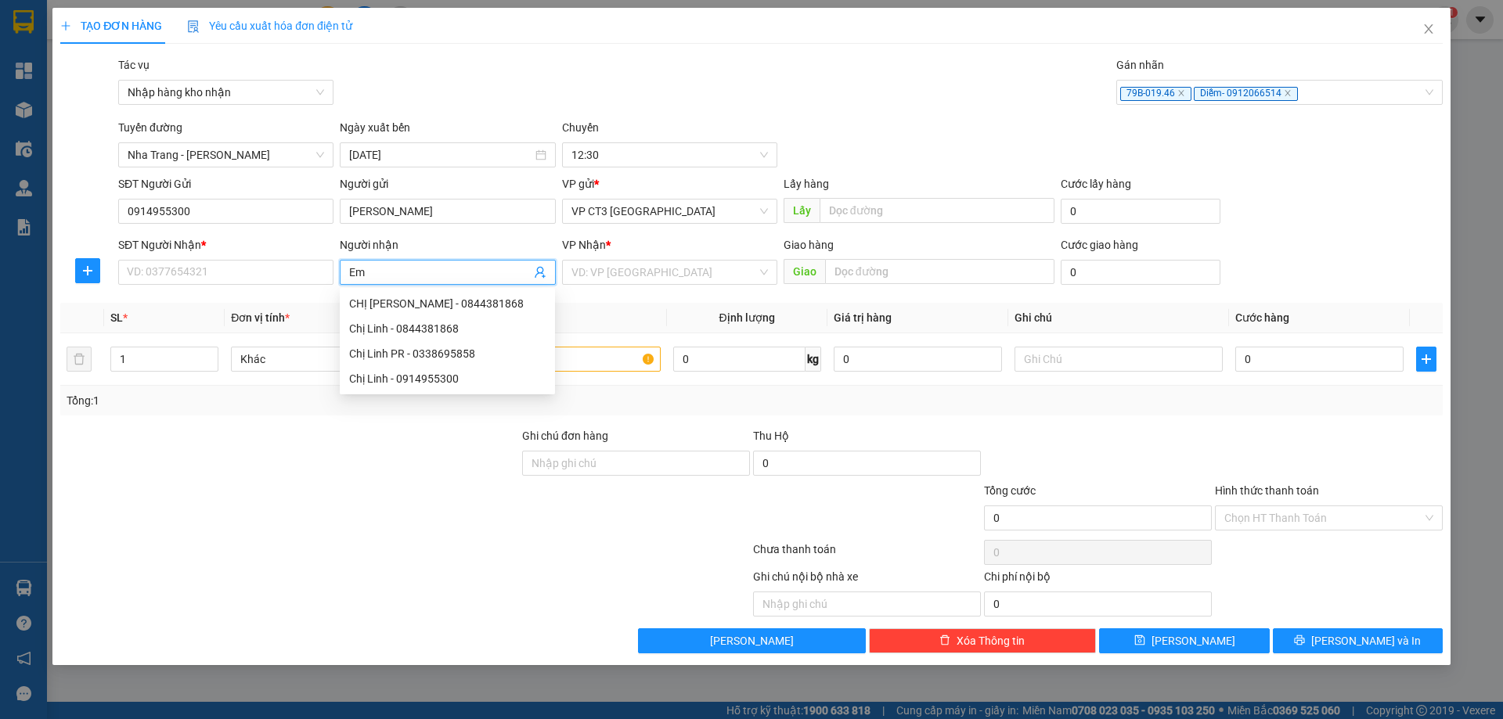
type input "E"
type input "D"
type input "Đức"
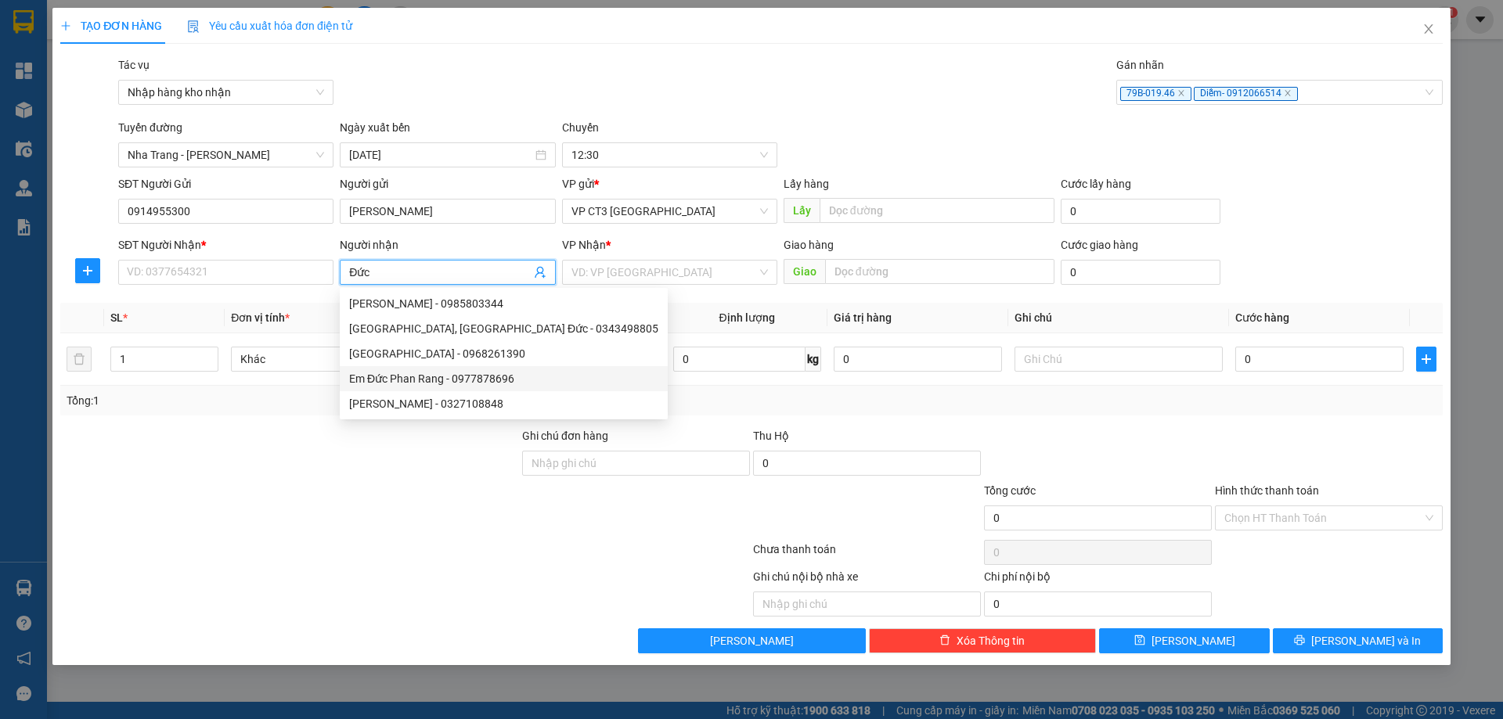
click at [513, 378] on div "Em Đức Phan Rang - 0977878696" at bounding box center [503, 378] width 309 height 17
type input "0977878696"
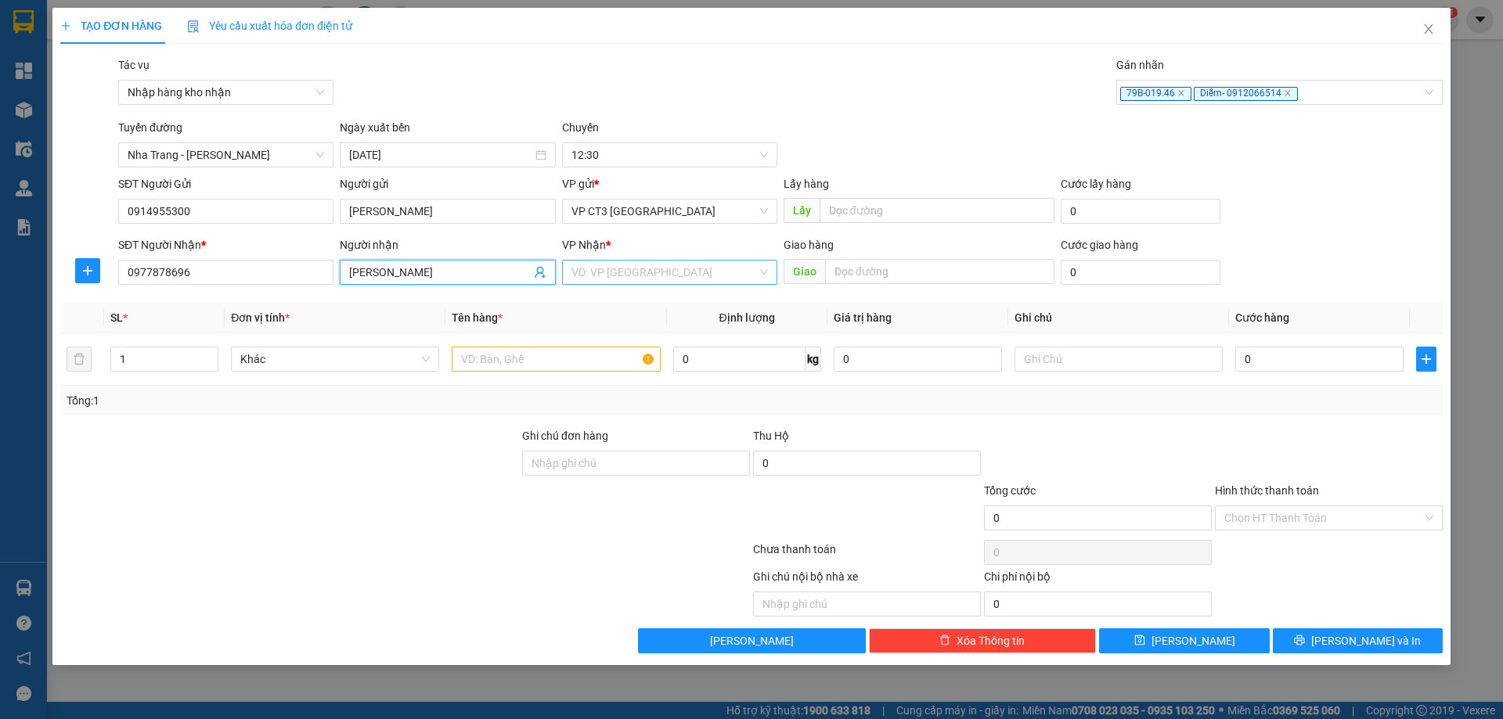
type input "[PERSON_NAME]"
click at [646, 275] on input "search" at bounding box center [664, 272] width 186 height 23
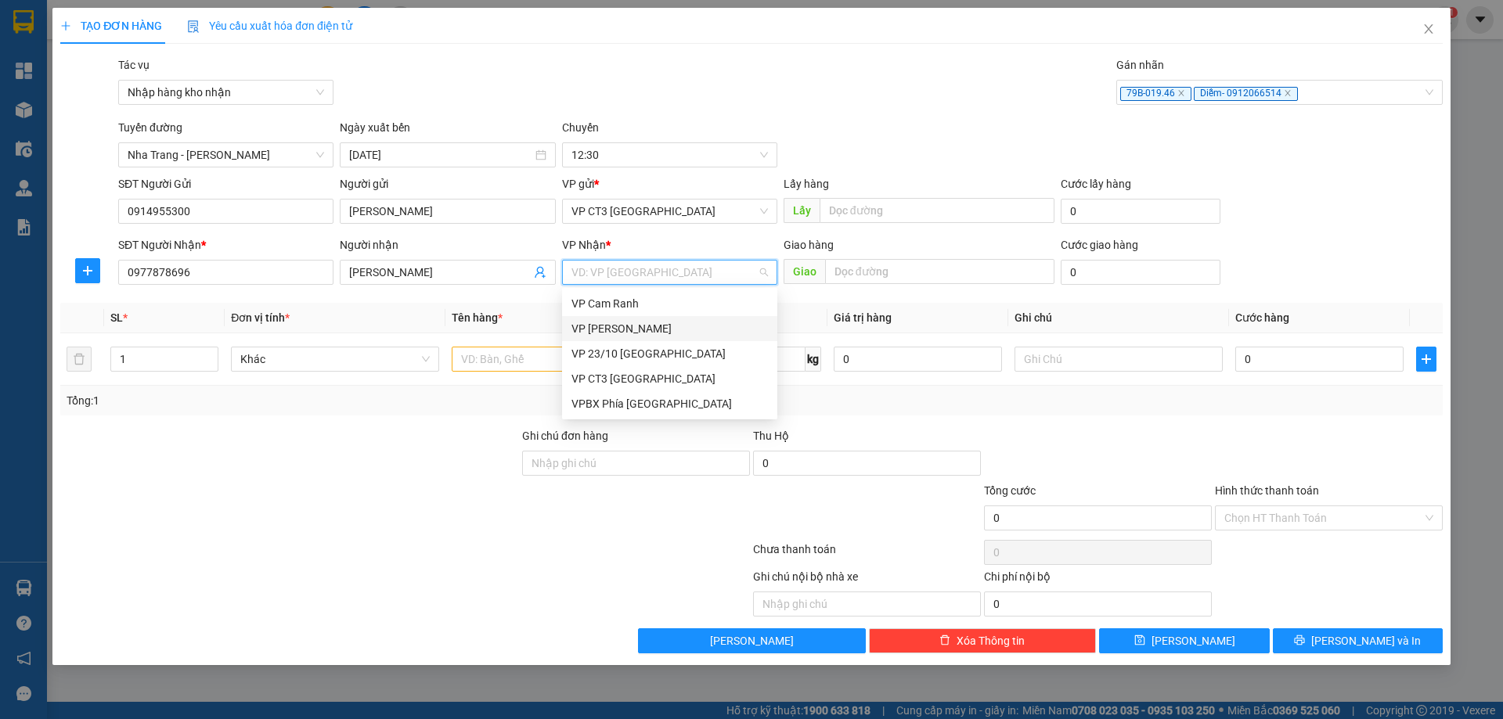
click at [650, 327] on div "VP [PERSON_NAME]" at bounding box center [669, 328] width 196 height 17
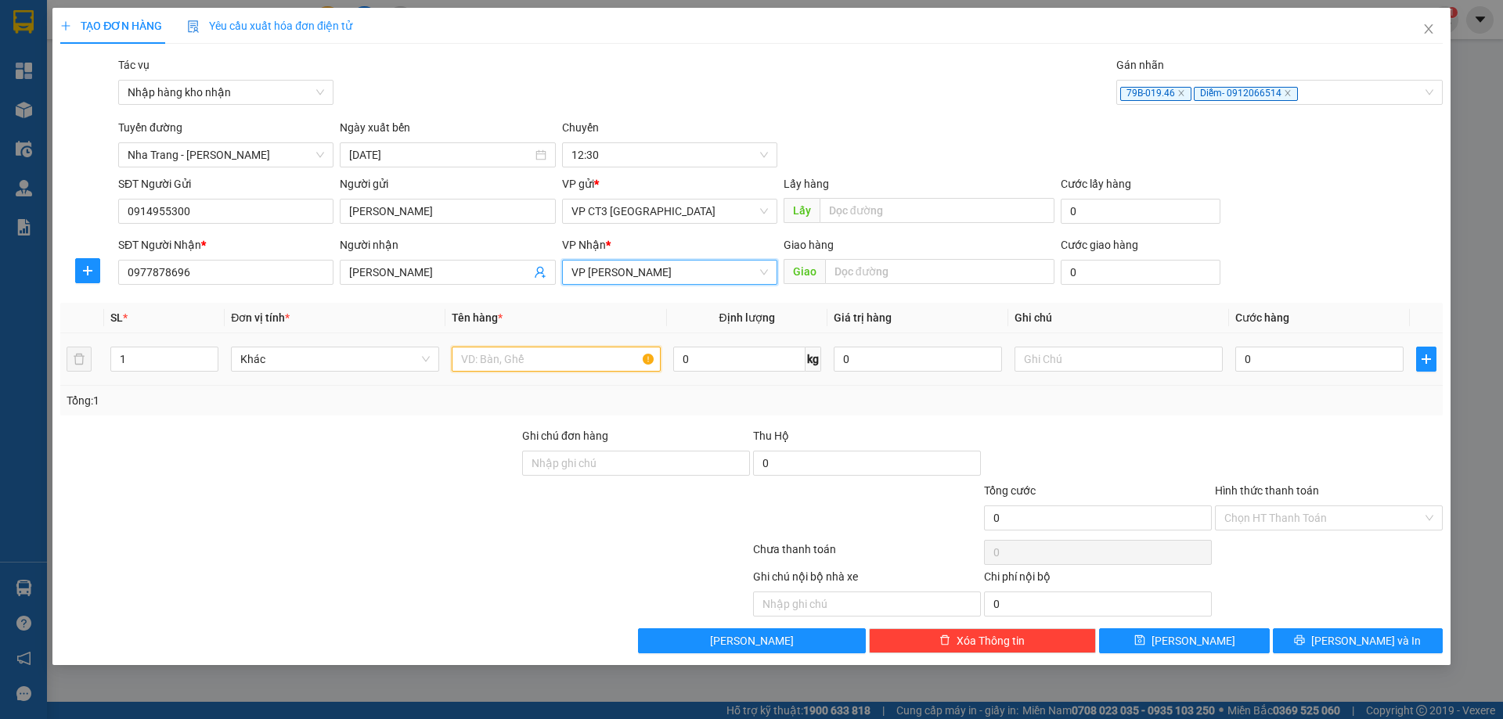
click at [514, 364] on input "text" at bounding box center [556, 359] width 208 height 25
type input "Hồ sơ"
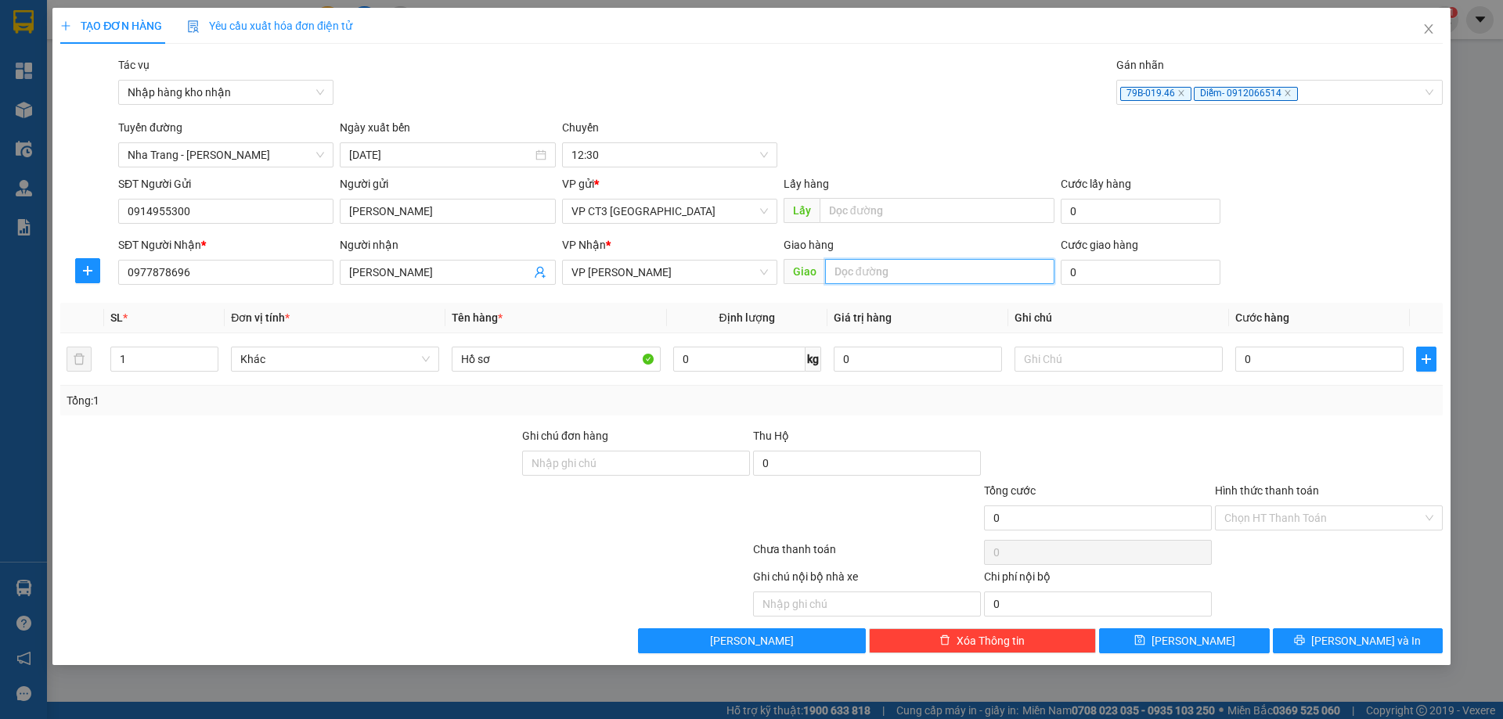
click at [918, 271] on input "text" at bounding box center [939, 271] width 229 height 25
type input "[PERSON_NAME]"
click at [1271, 356] on input "0" at bounding box center [1319, 359] width 168 height 25
type input "3"
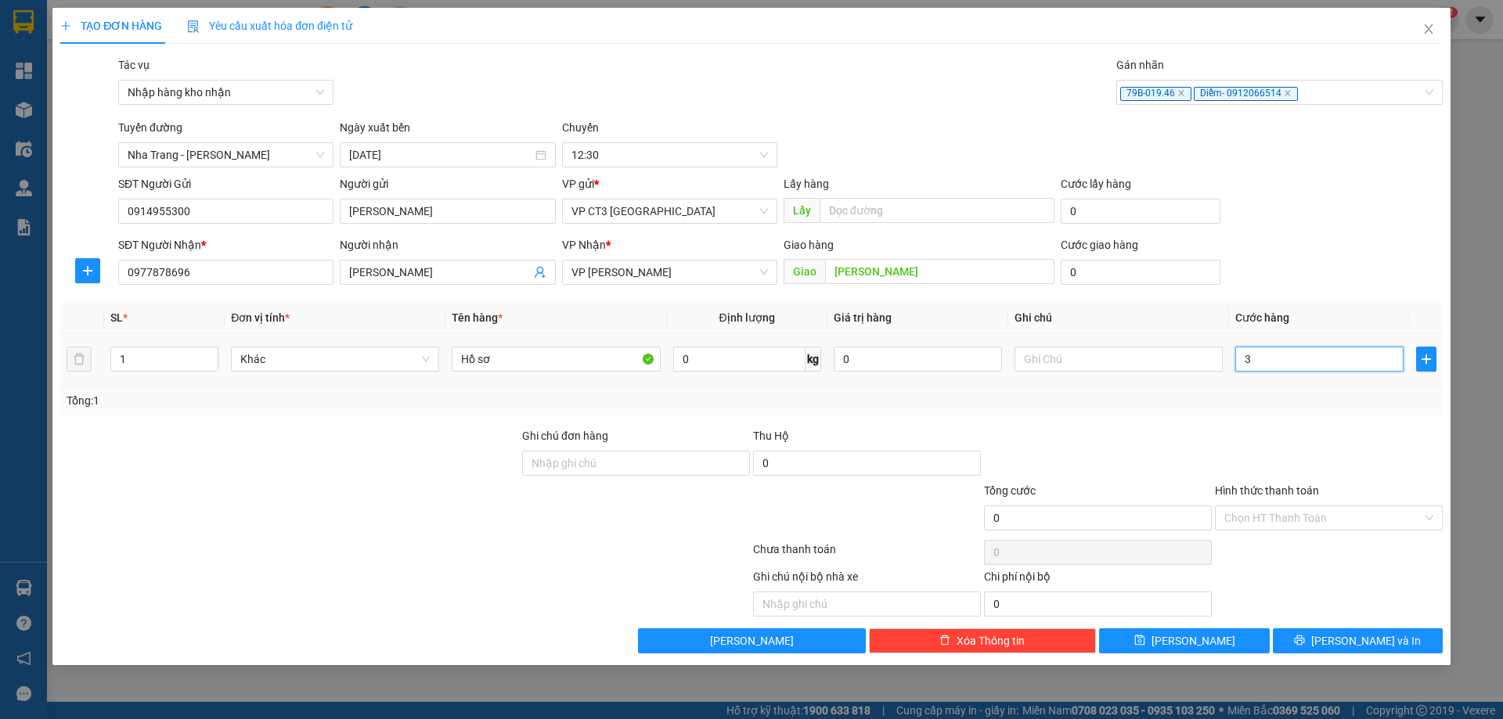
type input "3"
type input "30"
type input "300"
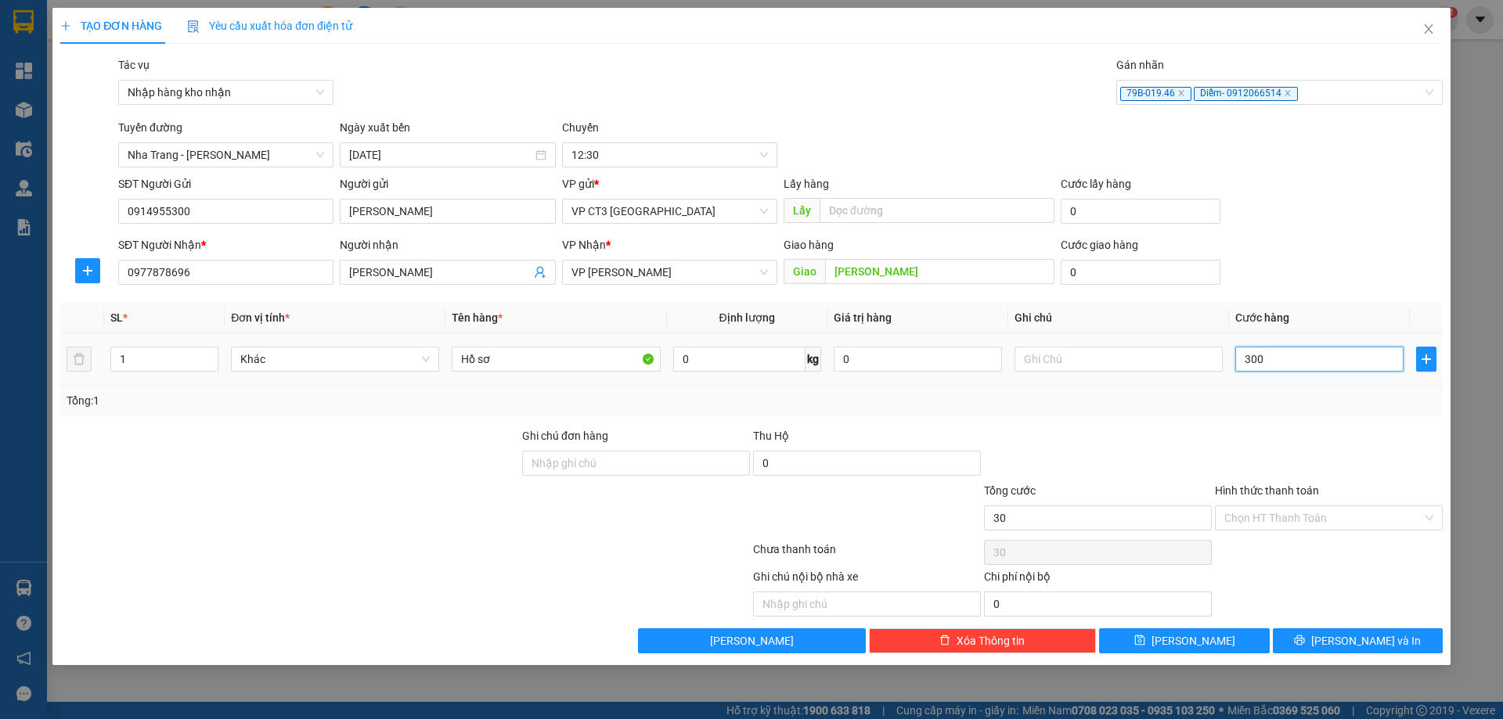
type input "300"
type input "3.000"
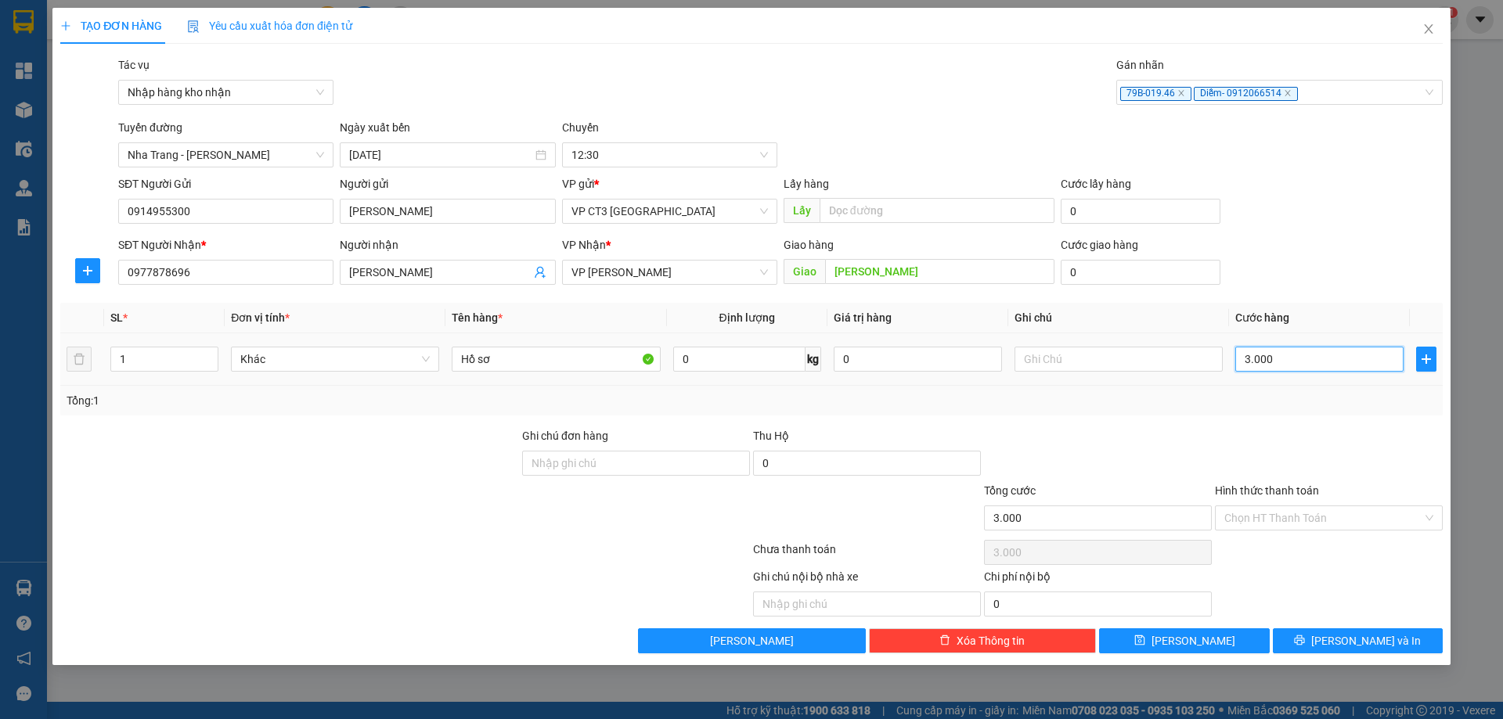
type input "30.000"
click at [1270, 503] on div "Hình thức thanh toán" at bounding box center [1329, 493] width 228 height 23
click at [1273, 515] on input "Hình thức thanh toán" at bounding box center [1323, 517] width 198 height 23
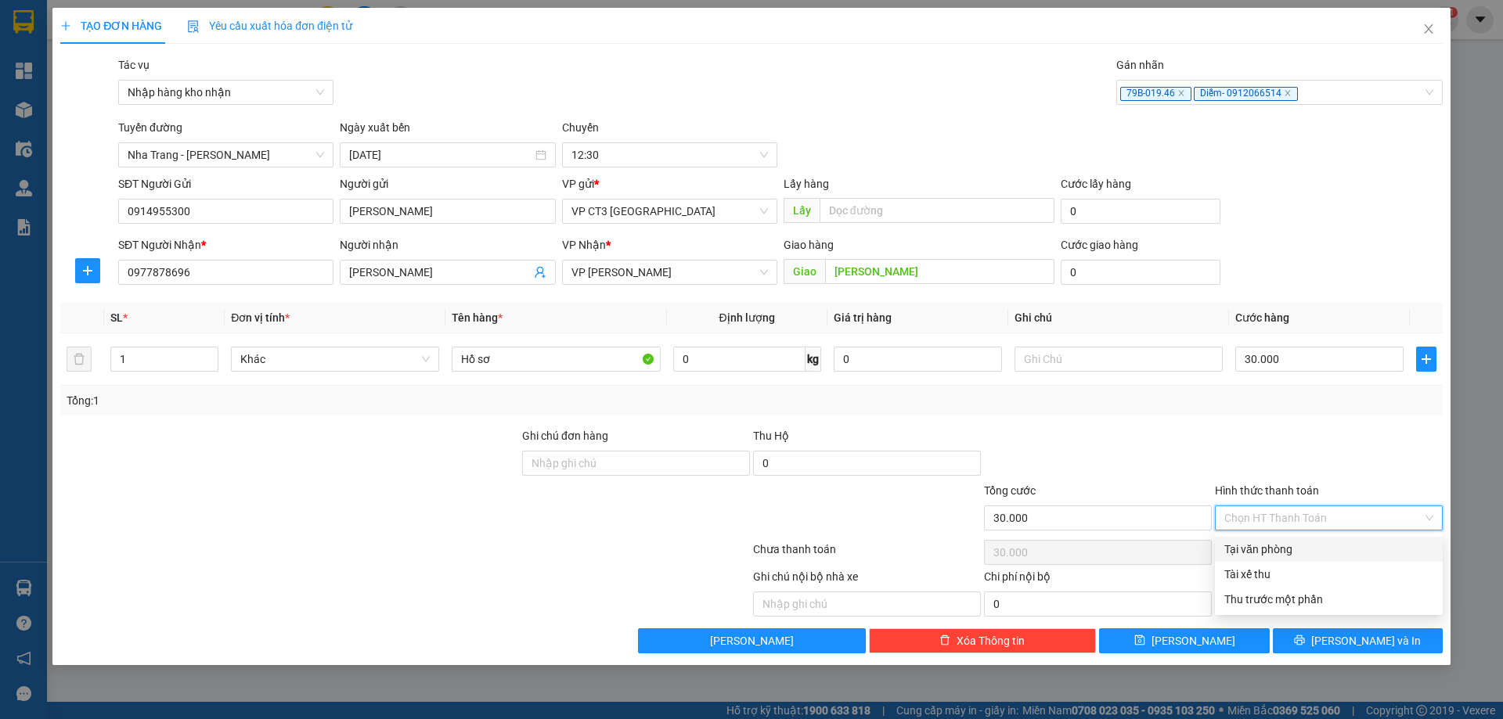
click at [1296, 553] on div "Tại văn phòng" at bounding box center [1328, 549] width 209 height 17
click at [1395, 639] on button "[PERSON_NAME] và In" at bounding box center [1358, 641] width 170 height 25
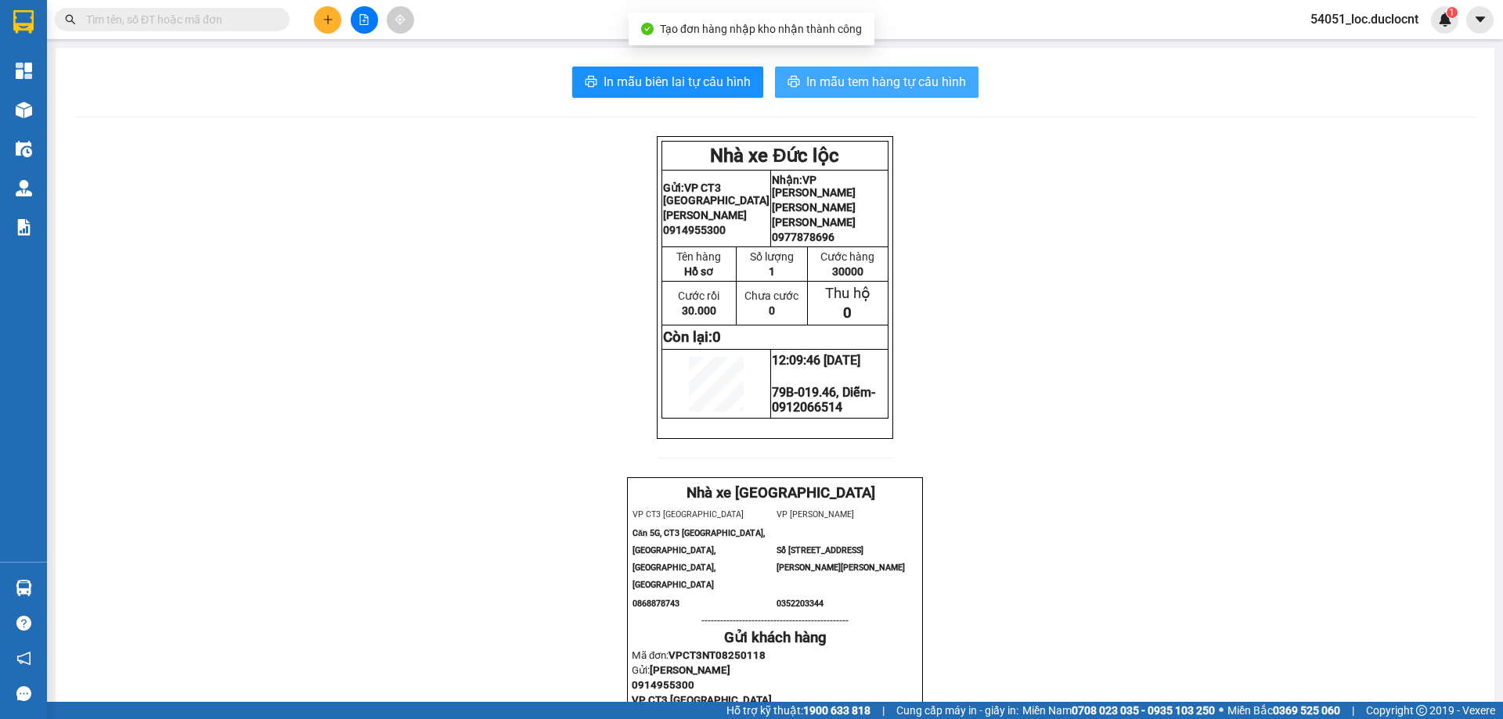
click at [845, 84] on span "In mẫu tem hàng tự cấu hình" at bounding box center [886, 82] width 160 height 20
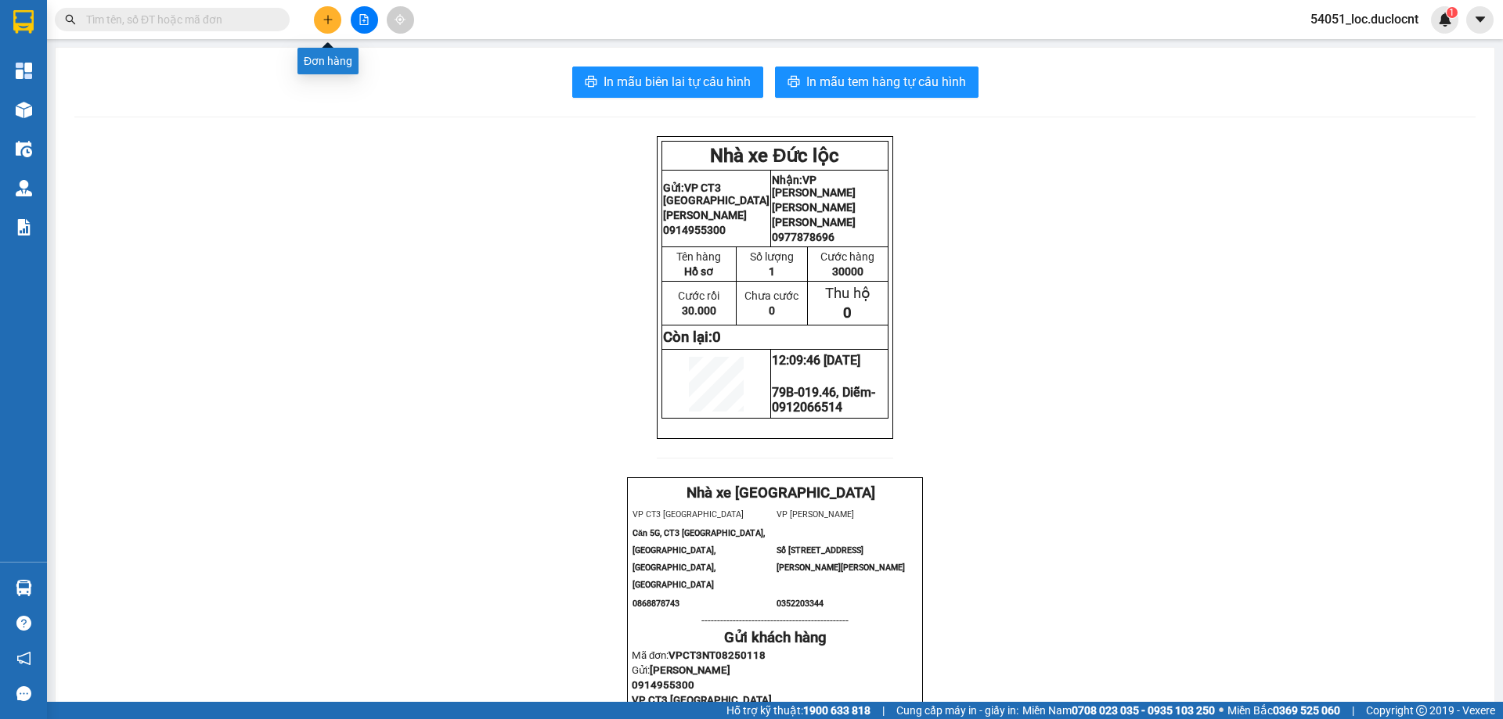
click at [335, 19] on button at bounding box center [327, 19] width 27 height 27
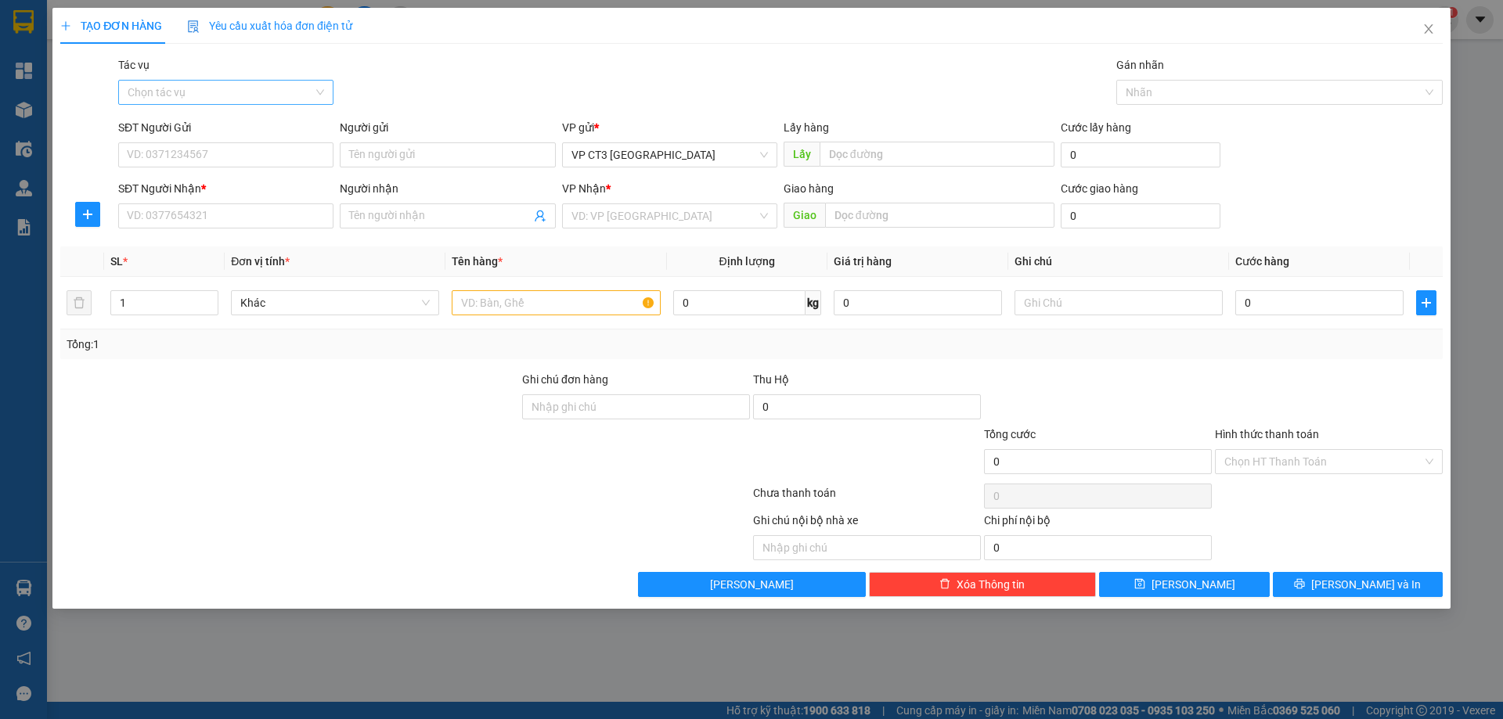
click at [207, 92] on input "Tác vụ" at bounding box center [221, 92] width 186 height 23
click at [207, 150] on div "Nhập hàng kho nhận" at bounding box center [226, 148] width 196 height 17
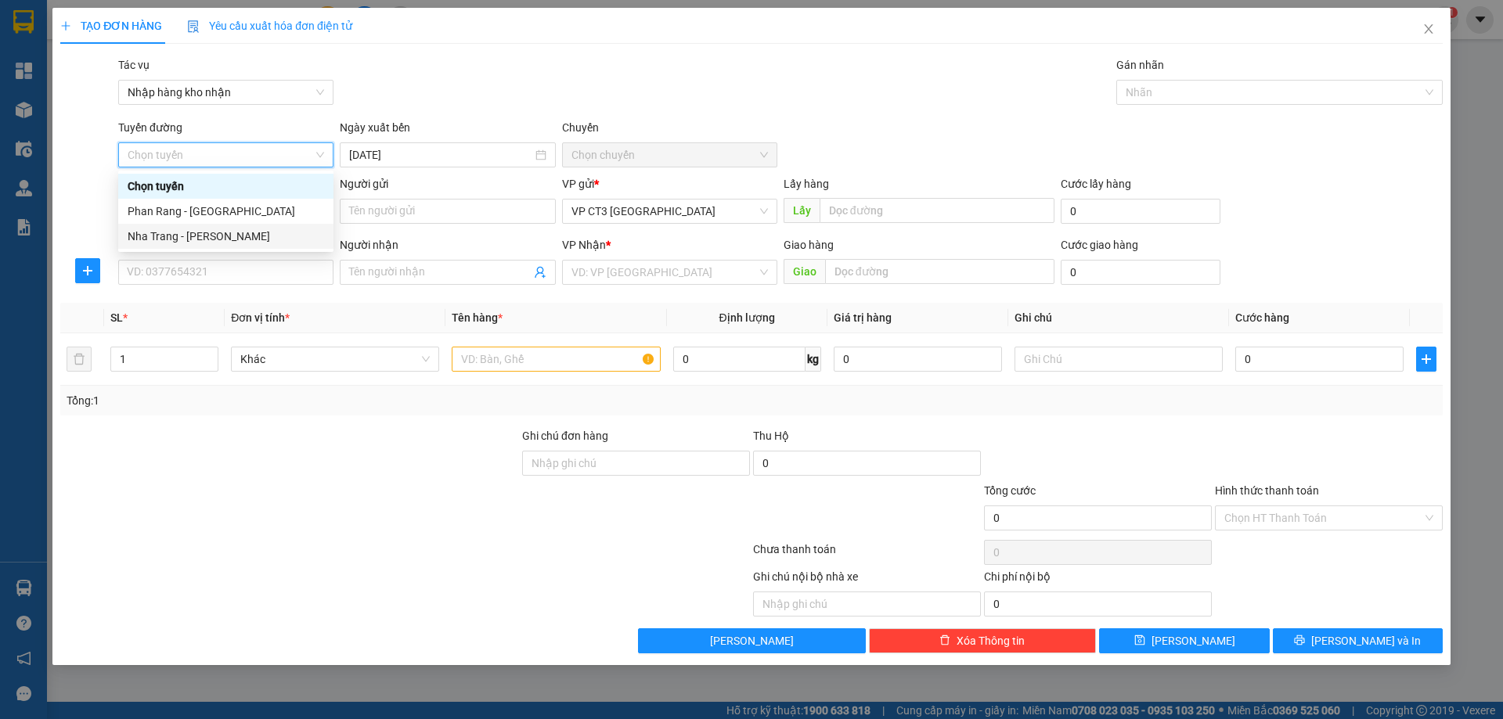
click at [241, 232] on div "Nha Trang - [PERSON_NAME]" at bounding box center [226, 236] width 196 height 17
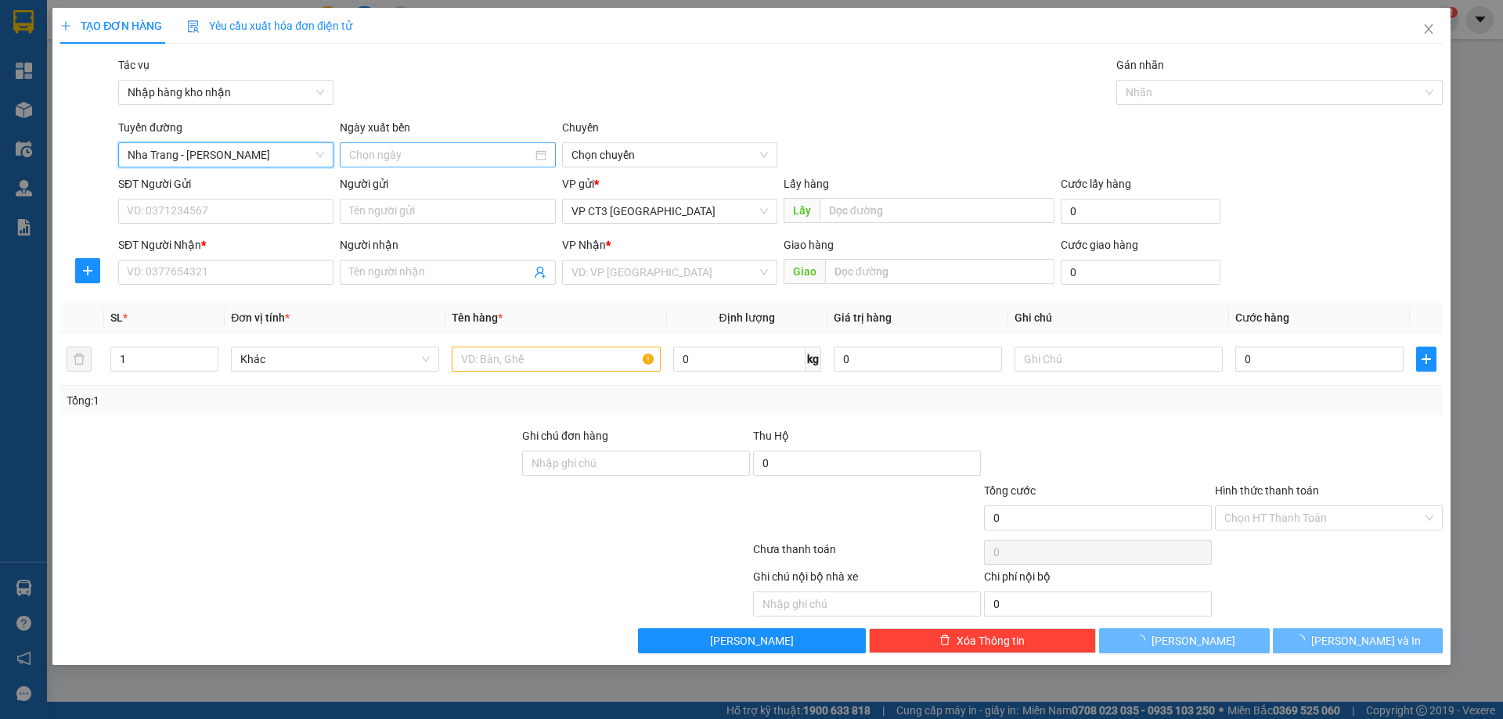
type input "[DATE]"
click at [601, 147] on span "04:30" at bounding box center [669, 154] width 196 height 23
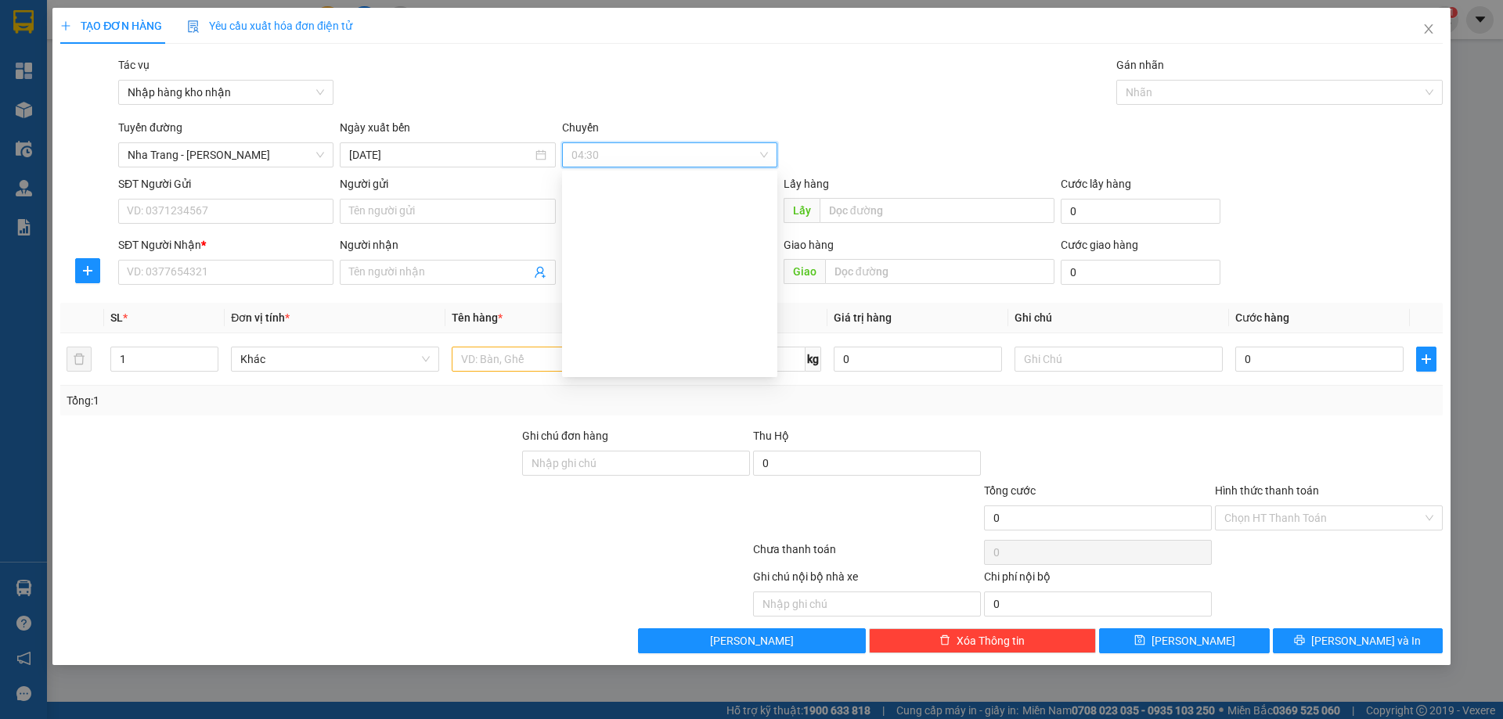
click at [1160, 95] on div at bounding box center [1271, 92] width 303 height 19
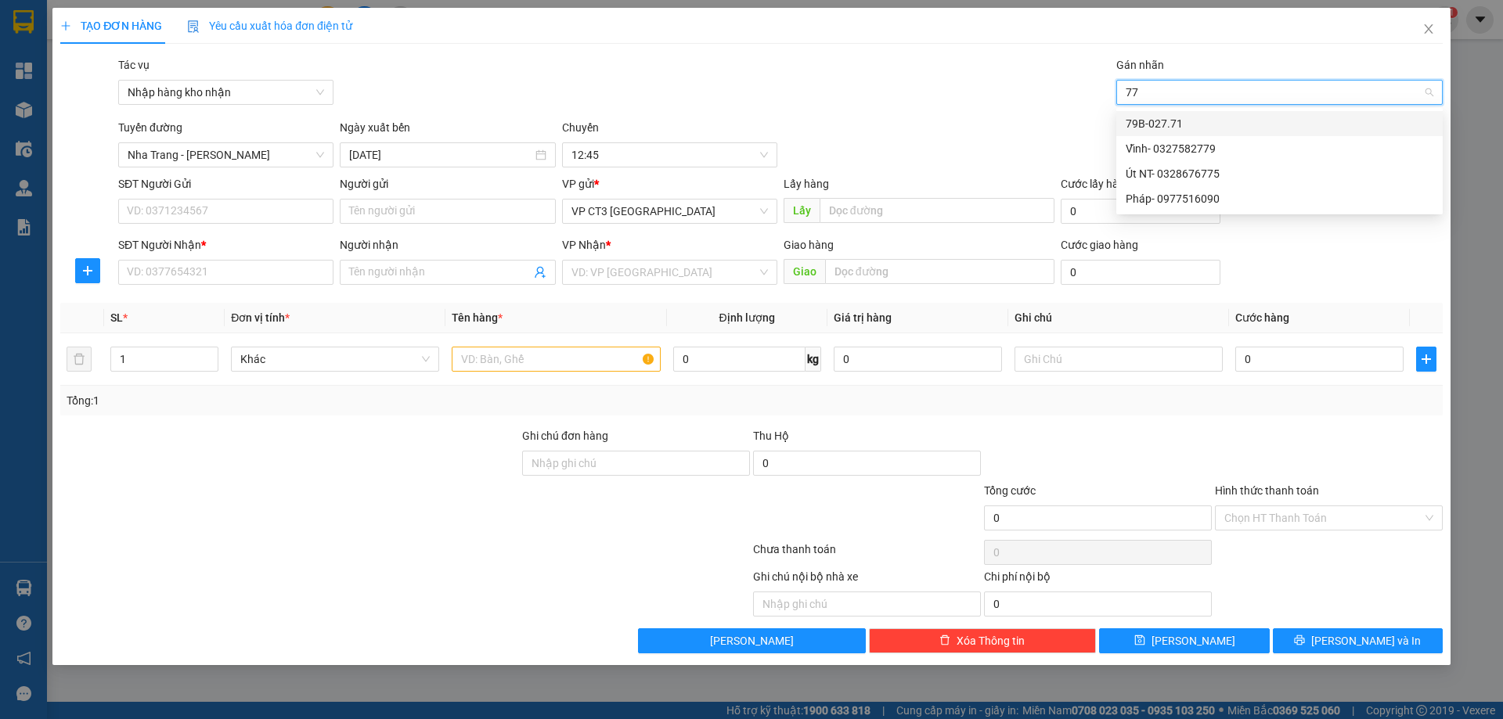
type input "771"
click at [1159, 115] on div "79B-027.71" at bounding box center [1279, 123] width 326 height 25
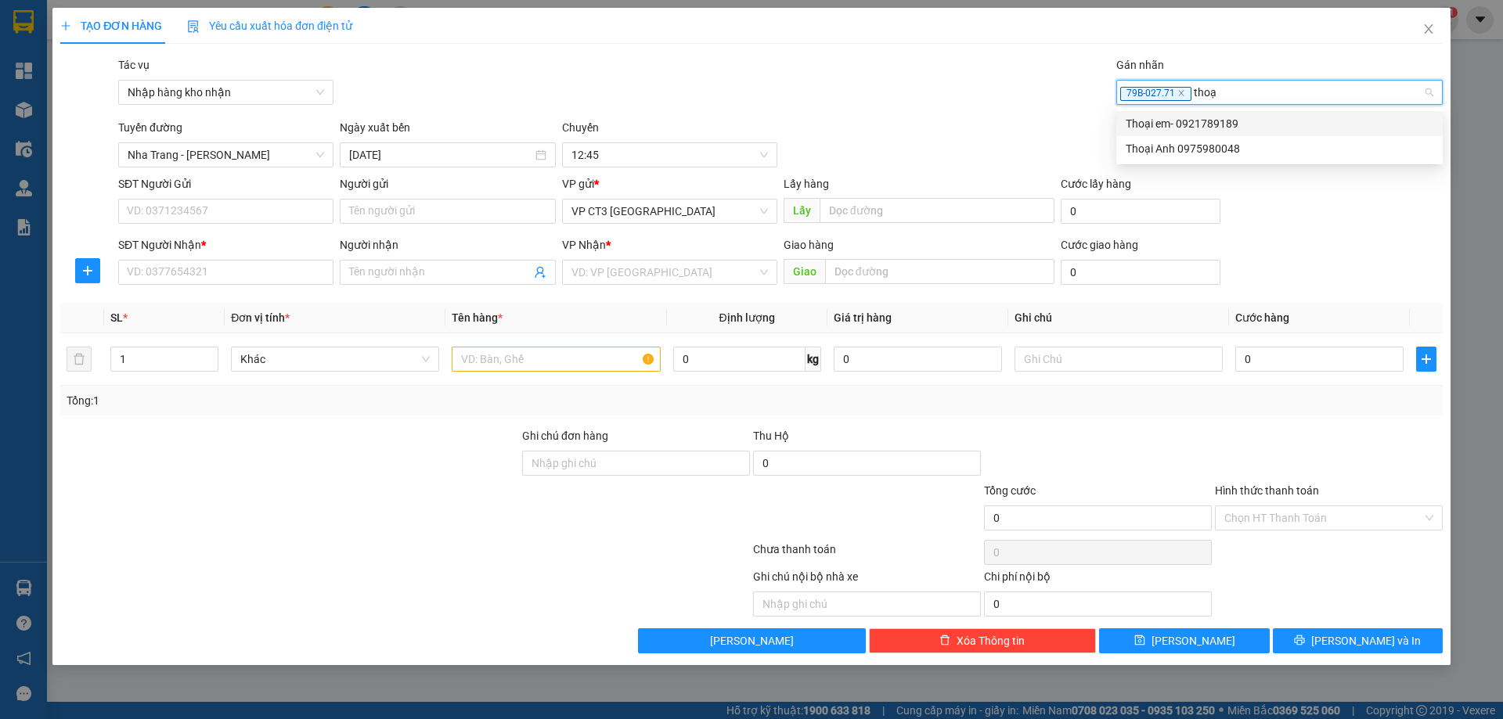
type input "thoại"
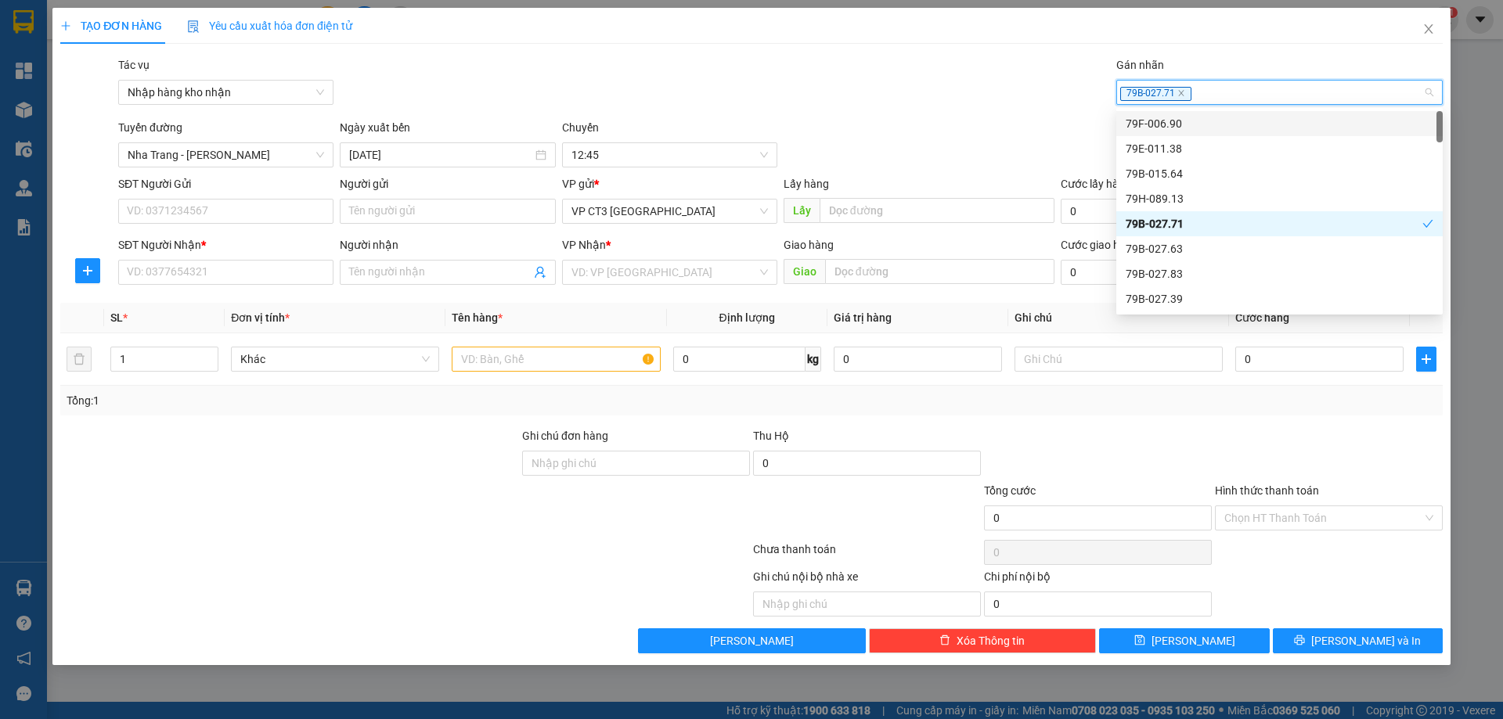
drag, startPoint x: 1240, startPoint y: 88, endPoint x: 1185, endPoint y: 89, distance: 54.8
click at [1185, 89] on div "79B-027.71" at bounding box center [1271, 92] width 303 height 19
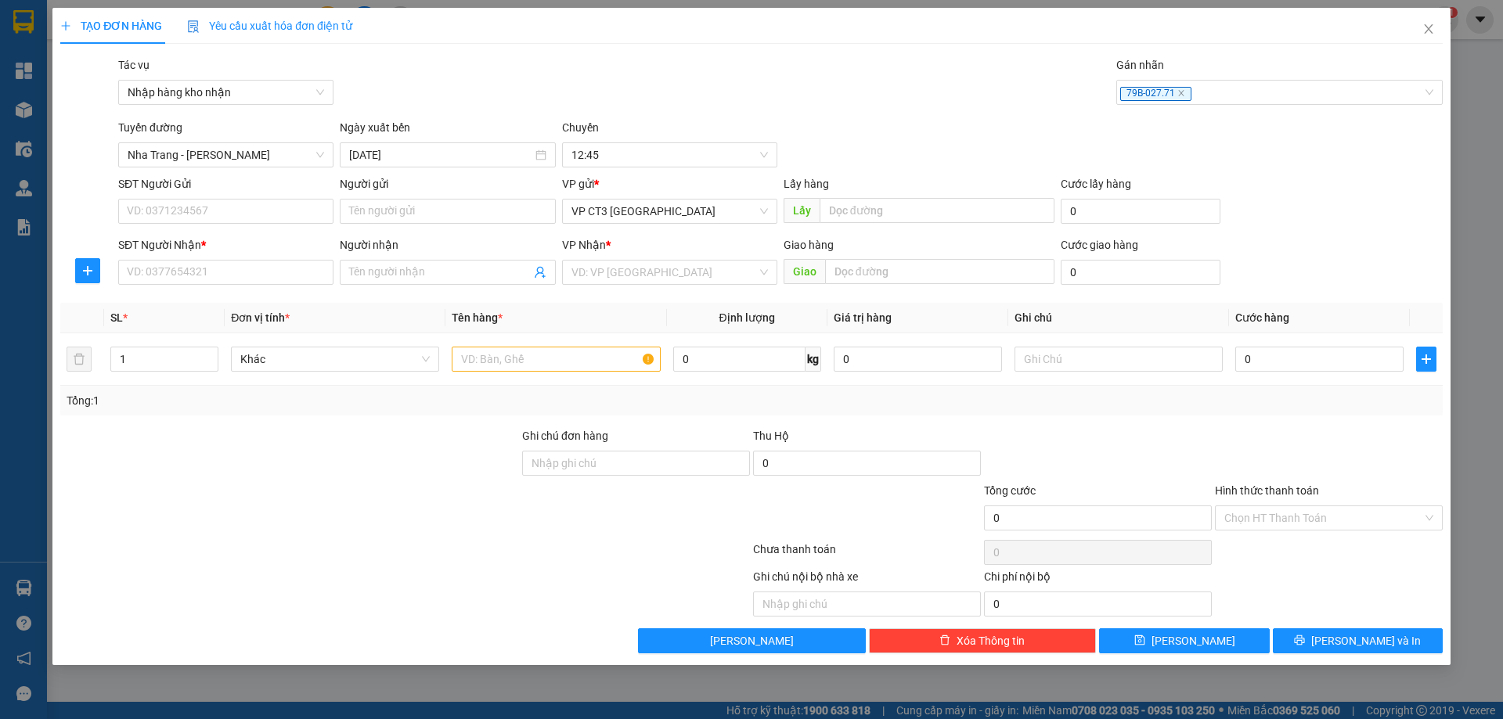
click at [885, 126] on div "Tuyến đường [GEOGRAPHIC_DATA] - [GEOGRAPHIC_DATA] Ngày xuất bến [DATE] [GEOGRAP…" at bounding box center [780, 143] width 1331 height 49
click at [237, 202] on input "SĐT Người Gửi" at bounding box center [225, 211] width 215 height 25
click at [1282, 93] on div "79B-027.71" at bounding box center [1271, 92] width 303 height 19
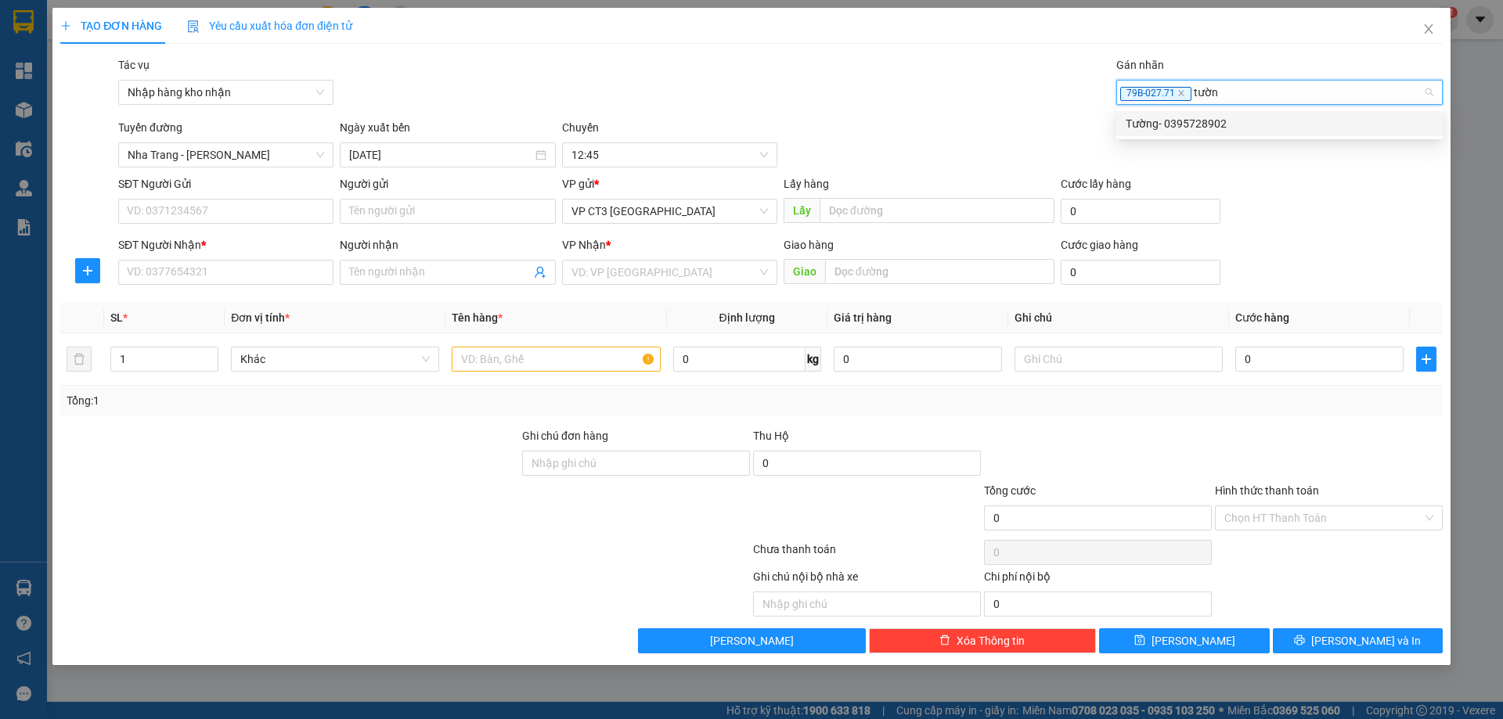
type input "tường"
click at [1254, 116] on div "Tường- 0395728902" at bounding box center [1280, 123] width 308 height 17
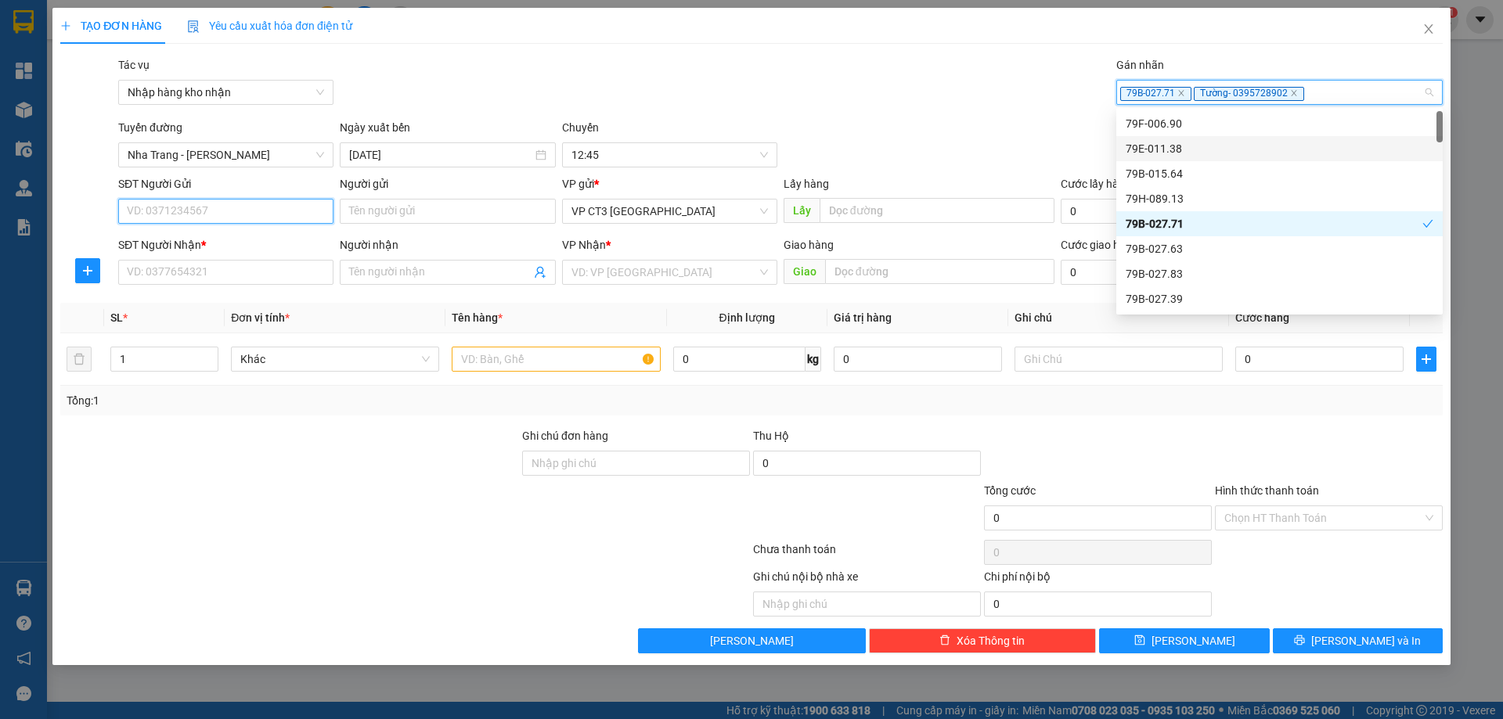
click at [219, 217] on input "SĐT Người Gửi" at bounding box center [225, 211] width 215 height 25
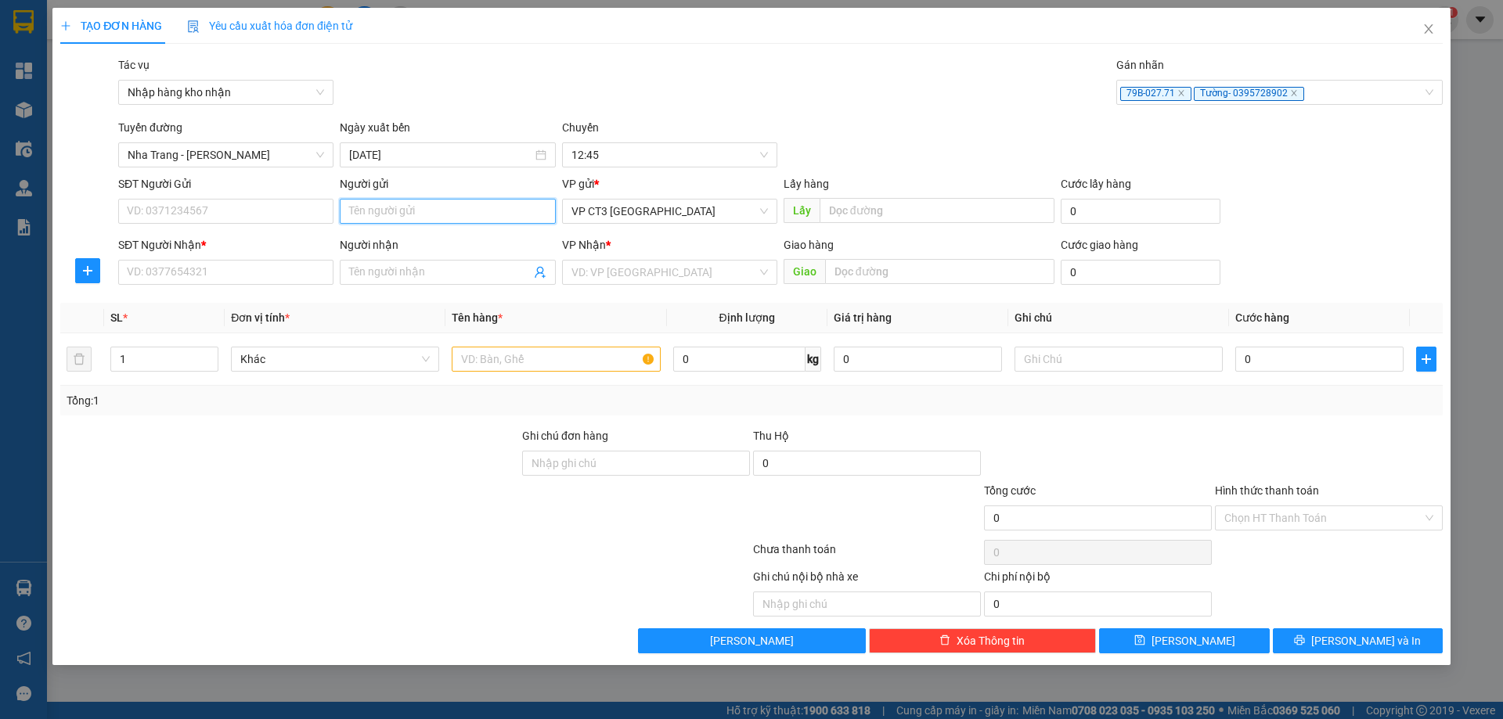
click at [388, 212] on input "Người gửi" at bounding box center [447, 211] width 215 height 25
type input "Thúy [GEOGRAPHIC_DATA]"
click at [269, 210] on input "SĐT Người Gửi" at bounding box center [225, 211] width 215 height 25
type input "0939171094"
click at [233, 262] on input "SĐT Người Nhận *" at bounding box center [225, 272] width 215 height 25
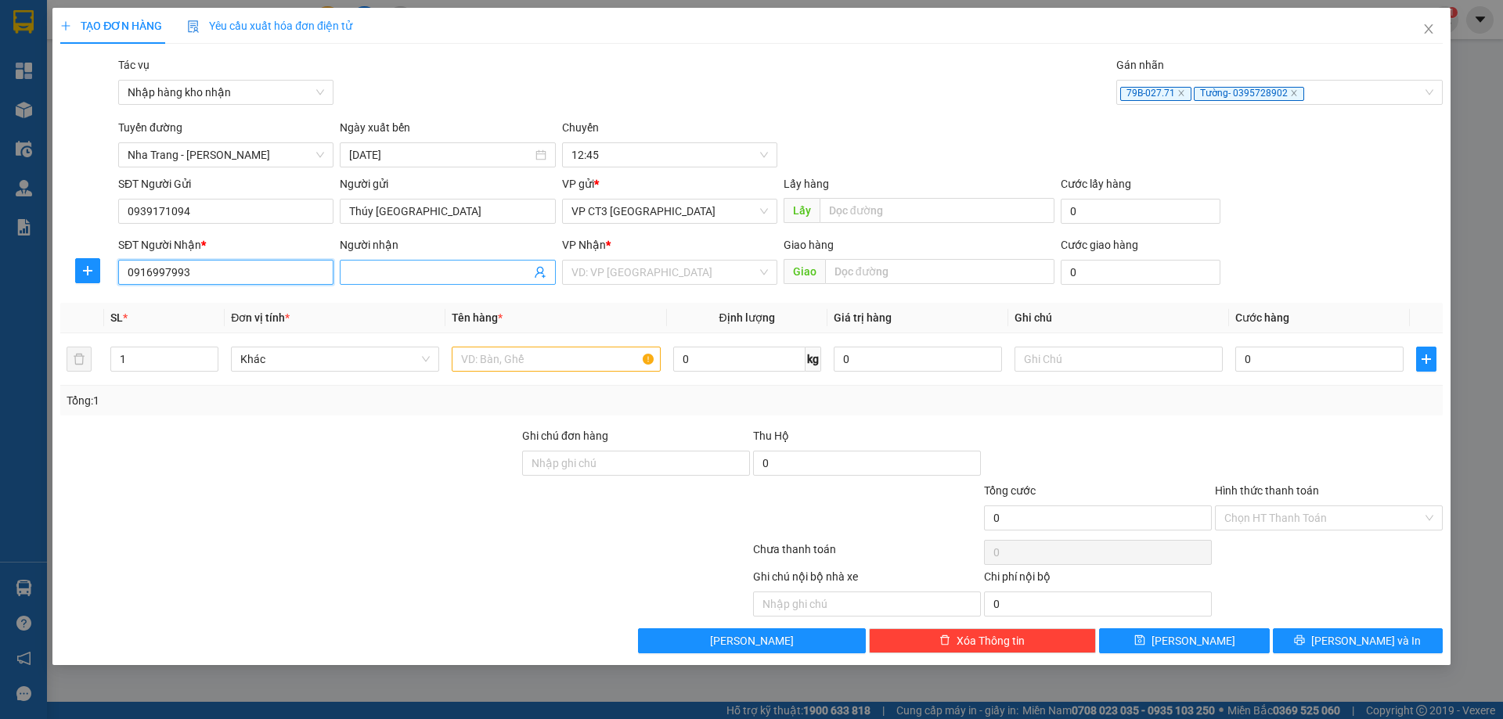
type input "0916997993"
click at [390, 265] on input "Người nhận" at bounding box center [439, 272] width 181 height 17
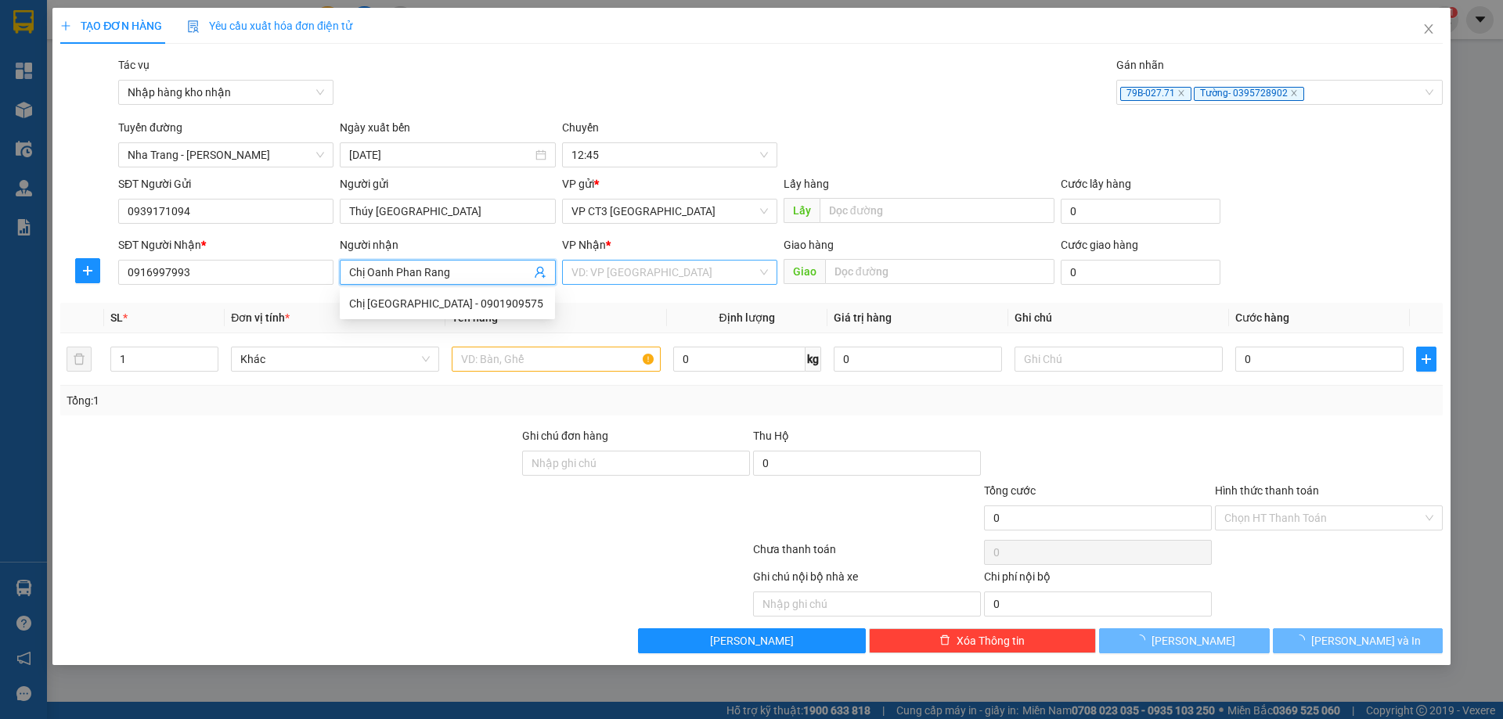
type input "Chị Oanh Phan Rang"
click at [625, 268] on input "search" at bounding box center [664, 272] width 186 height 23
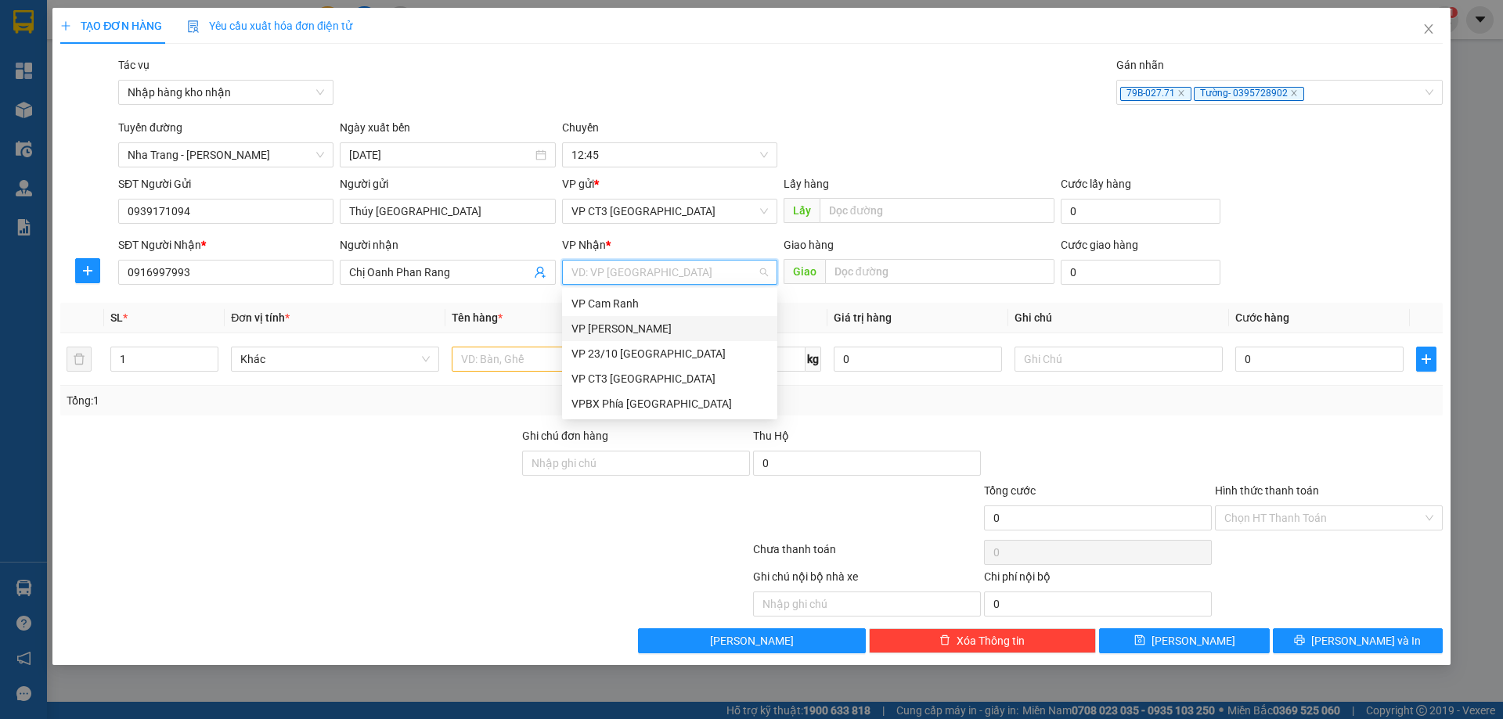
drag, startPoint x: 670, startPoint y: 330, endPoint x: 856, endPoint y: 322, distance: 186.5
click at [671, 330] on div "VP [PERSON_NAME]" at bounding box center [669, 328] width 196 height 17
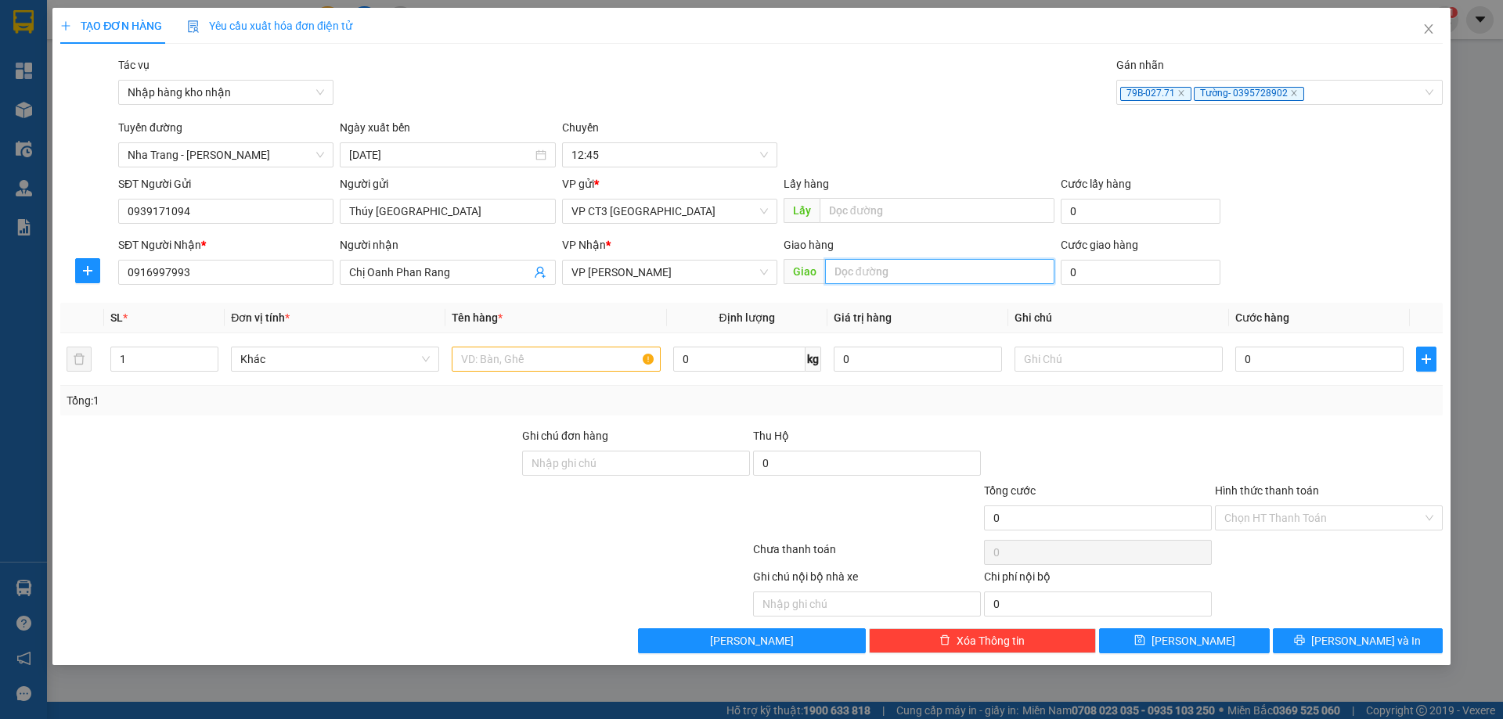
click at [897, 275] on input "text" at bounding box center [939, 271] width 229 height 25
type input "[PERSON_NAME]"
click at [553, 346] on div at bounding box center [556, 359] width 208 height 31
type input "[PERSON_NAME]"
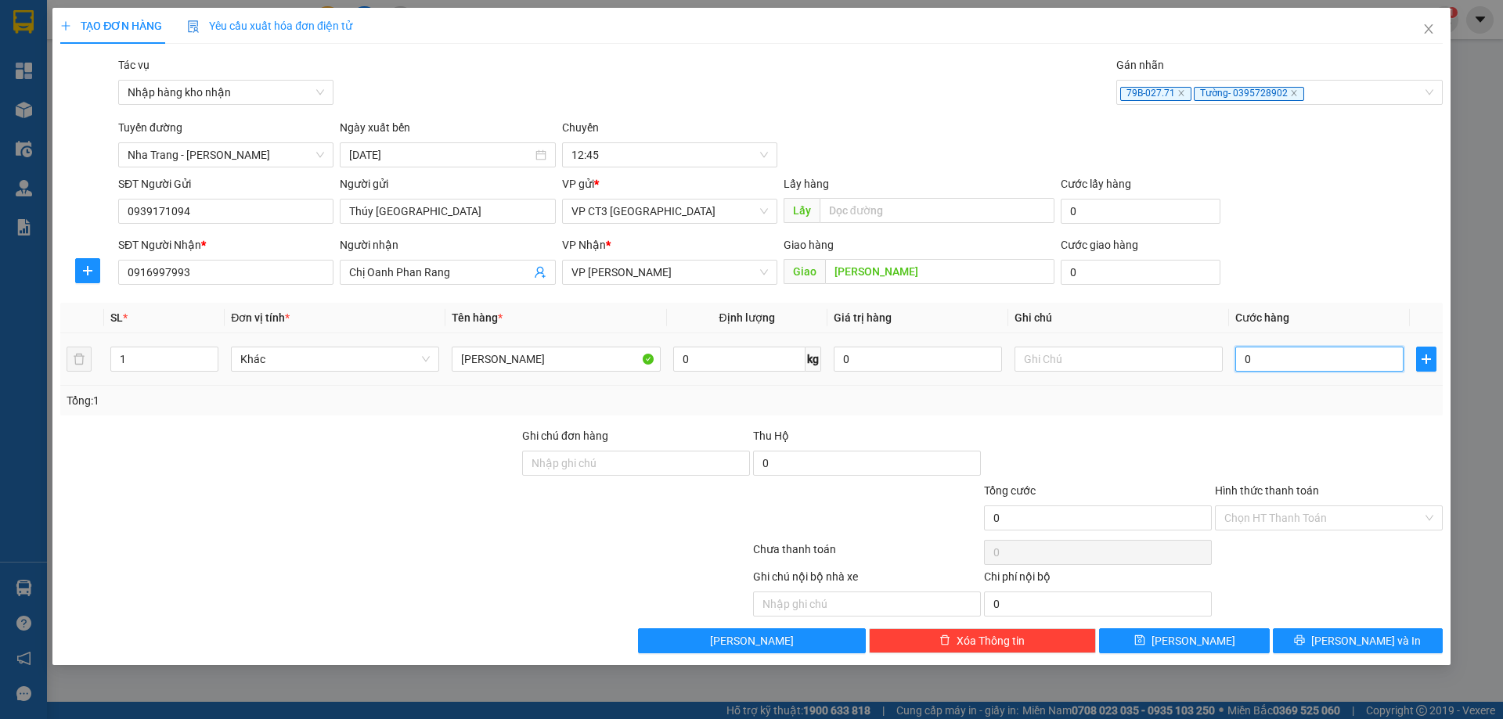
click at [1339, 354] on input "0" at bounding box center [1319, 359] width 168 height 25
click at [1339, 647] on button "[PERSON_NAME] và In" at bounding box center [1358, 641] width 170 height 25
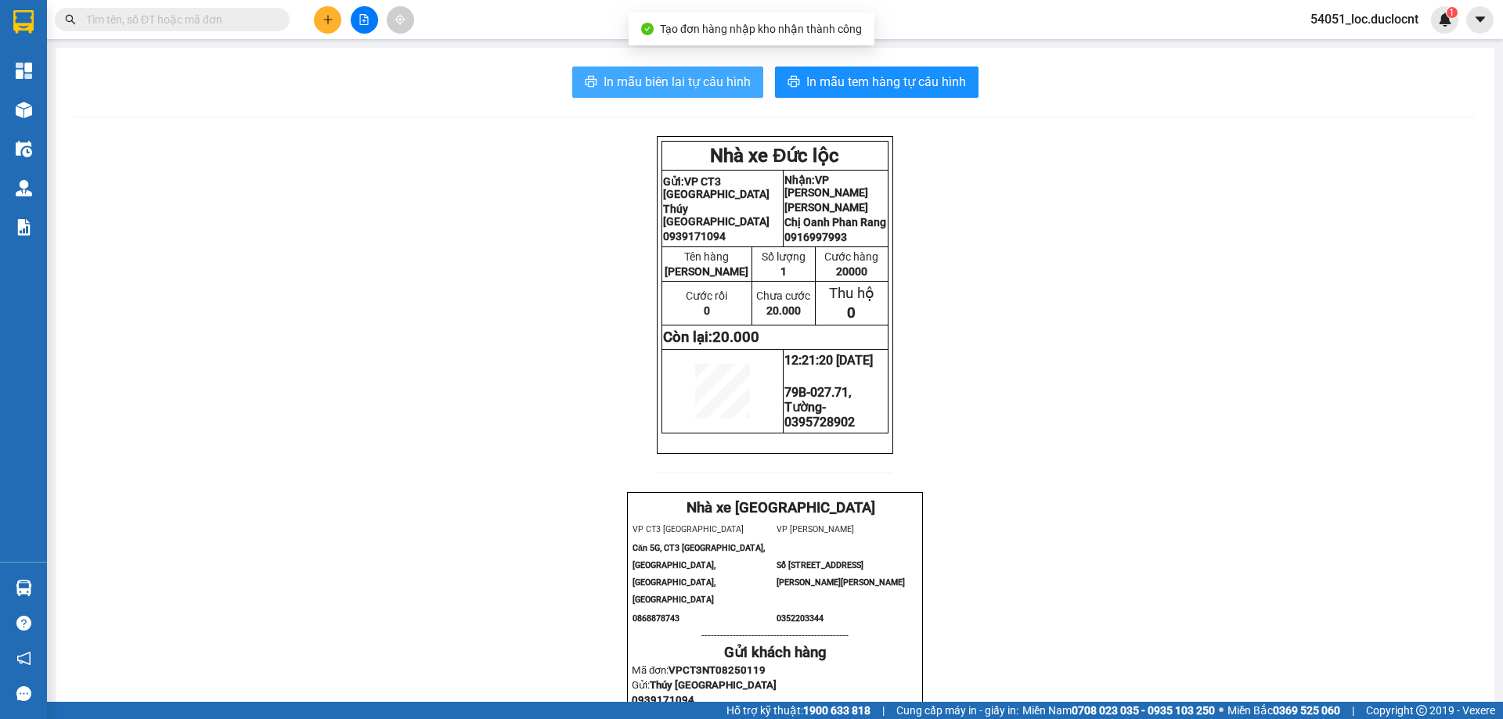
click at [688, 76] on span "In mẫu biên lai tự cấu hình" at bounding box center [677, 82] width 147 height 20
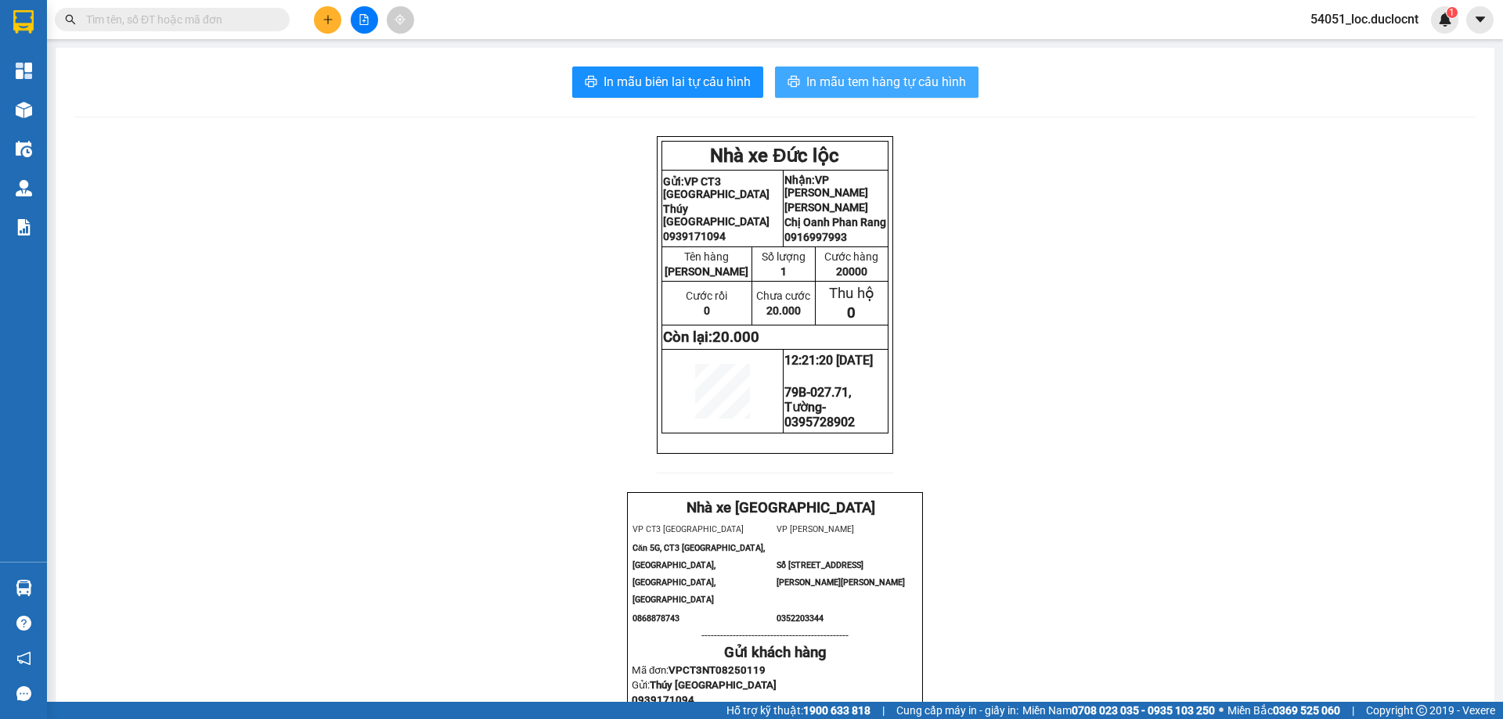
click at [916, 83] on span "In mẫu tem hàng tự cấu hình" at bounding box center [886, 82] width 160 height 20
